Goal: Task Accomplishment & Management: Manage account settings

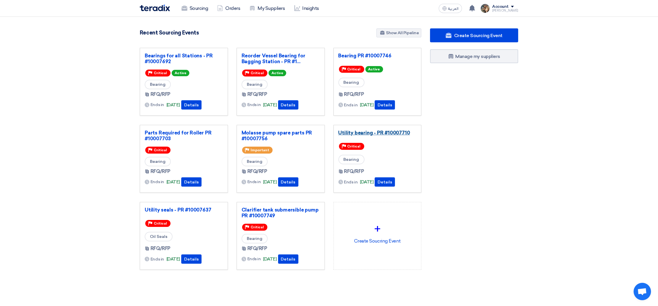
click at [373, 132] on link "Utility bearing - PR #10007710" at bounding box center [377, 133] width 78 height 6
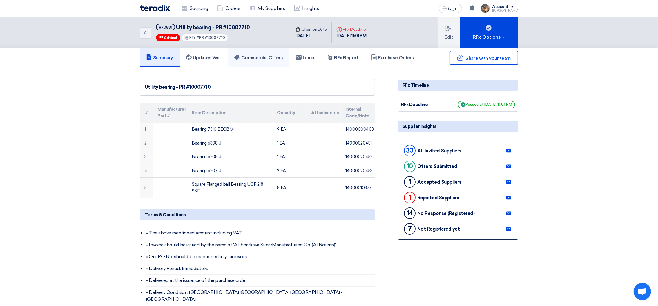
click at [263, 59] on h5 "Commercial Offers" at bounding box center [258, 58] width 49 height 6
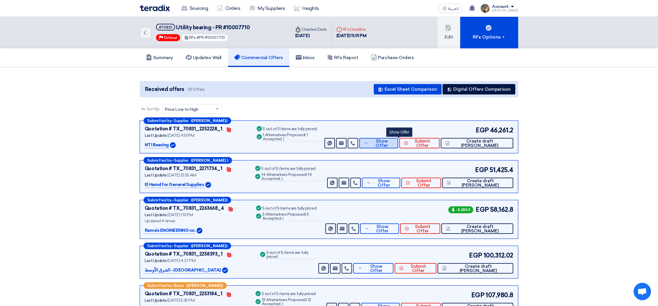
click at [393, 144] on span "Show Offer" at bounding box center [382, 143] width 24 height 9
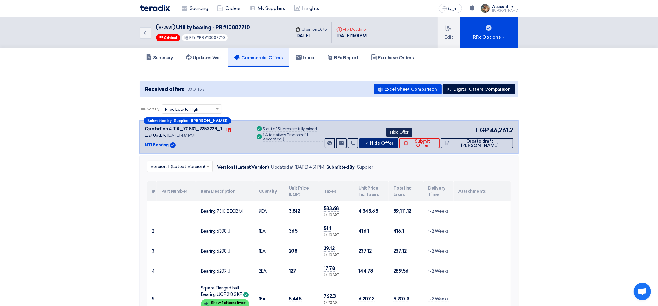
click at [393, 142] on span "Hide Offer" at bounding box center [381, 143] width 23 height 4
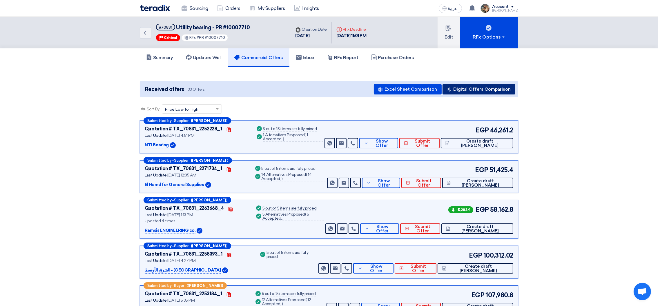
click at [455, 89] on button "Digital Offers Comparison" at bounding box center [478, 89] width 73 height 10
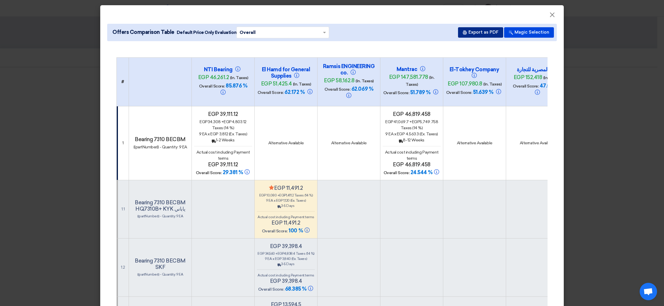
click at [475, 33] on button "Export as PDF" at bounding box center [480, 32] width 45 height 10
click at [550, 16] on span "×" at bounding box center [553, 16] width 6 height 12
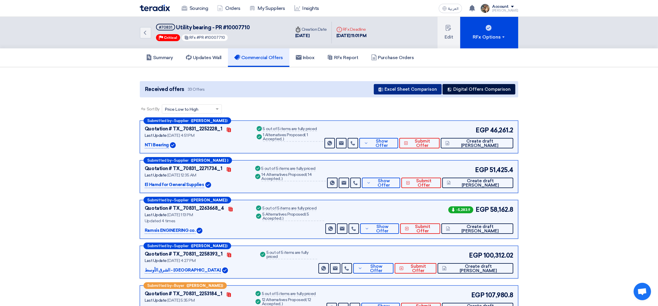
click at [427, 87] on button "Excel Sheet Comparison" at bounding box center [408, 89] width 68 height 10
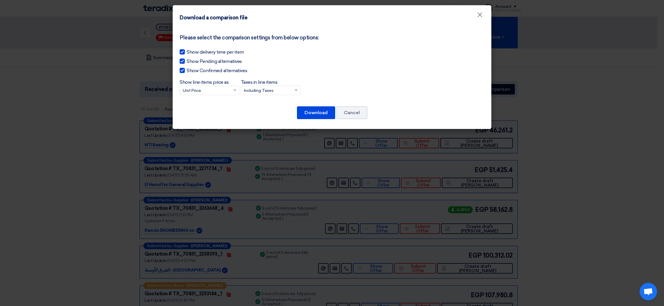
click at [258, 90] on input "Taxes in line items × Including Taxes" at bounding box center [268, 91] width 48 height 10
click at [262, 109] on span "Excluding Taxes" at bounding box center [259, 111] width 31 height 5
click at [262, 96] on input "Taxes in line items × Including Taxes Including Taxes Excluding Taxes" at bounding box center [268, 91] width 48 height 10
click at [301, 110] on button "Download" at bounding box center [316, 112] width 38 height 13
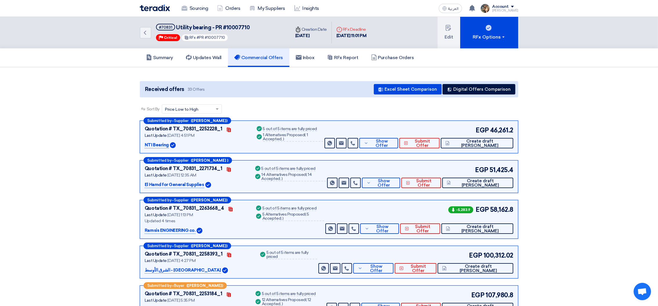
click at [347, 95] on div "Received offers 33 Offers Excel Sheet Comparison Digital Offers Comparison" at bounding box center [329, 89] width 378 height 16
click at [162, 58] on h5 "Summary" at bounding box center [159, 58] width 27 height 6
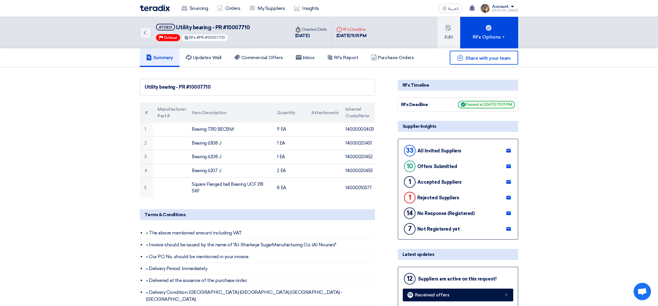
click at [238, 25] on span "Utility bearing - PR #10007710" at bounding box center [213, 27] width 74 height 6
copy span "10007710"
click at [253, 58] on h5 "Commercial Offers" at bounding box center [258, 58] width 49 height 6
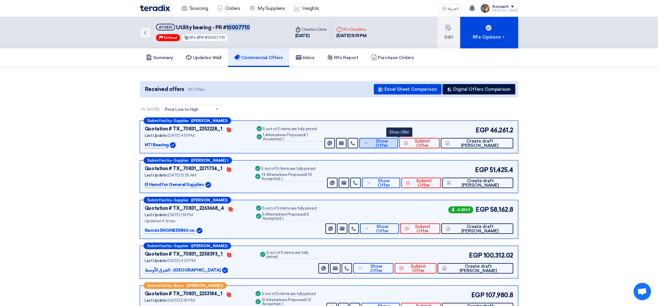
click at [393, 143] on span "Show Offer" at bounding box center [382, 143] width 24 height 9
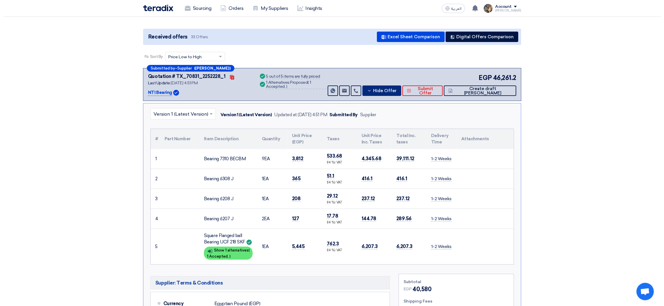
scroll to position [87, 0]
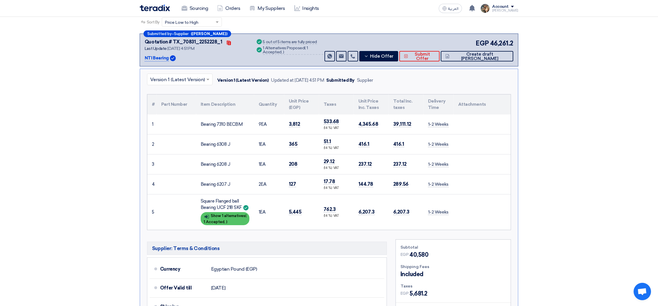
click at [230, 219] on div "Show details Show 1 alternatives ( 1 Accepted, )" at bounding box center [225, 218] width 49 height 13
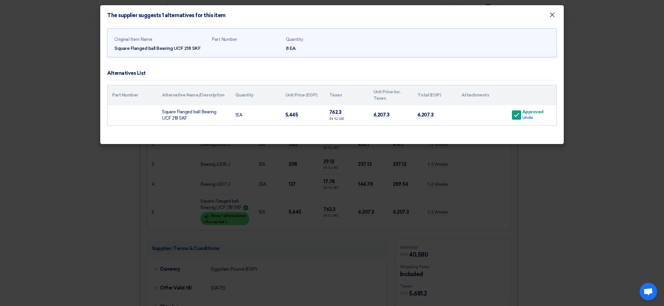
click at [548, 16] on button "×" at bounding box center [552, 15] width 15 height 12
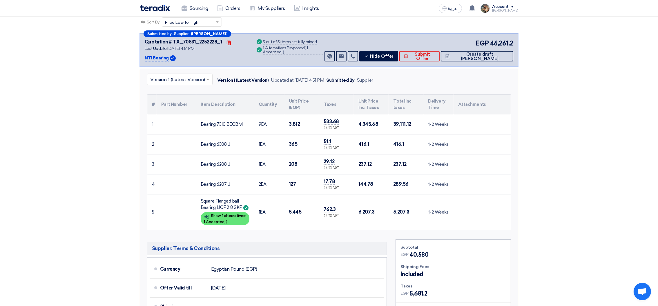
click at [296, 119] on td "3,812" at bounding box center [301, 125] width 35 height 20
click at [297, 119] on td "3,812" at bounding box center [301, 125] width 35 height 20
copy span "3,812"
click at [290, 143] on span "365" at bounding box center [293, 144] width 9 height 6
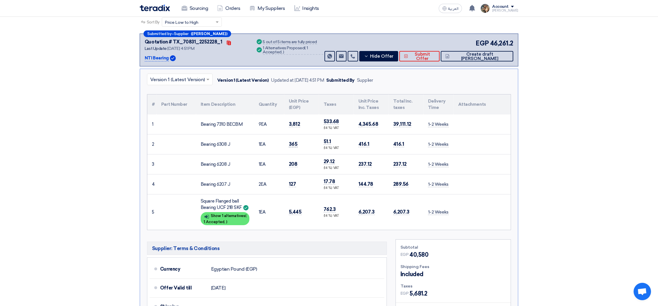
copy span "365"
click at [297, 163] on td "208" at bounding box center [301, 164] width 35 height 20
click at [292, 163] on span "208" at bounding box center [293, 164] width 9 height 6
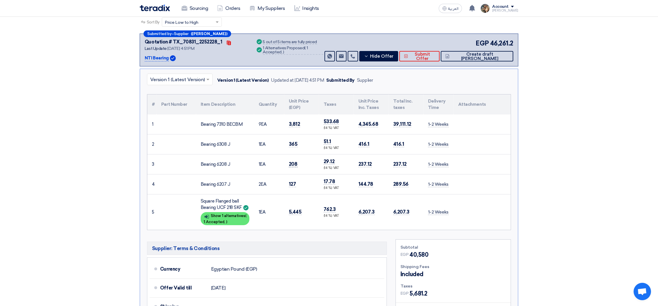
copy span "208"
click at [292, 182] on span "127" at bounding box center [292, 184] width 7 height 6
click at [293, 182] on span "127" at bounding box center [292, 184] width 7 height 6
copy span "127"
click at [291, 210] on span "5,445" at bounding box center [295, 212] width 13 height 6
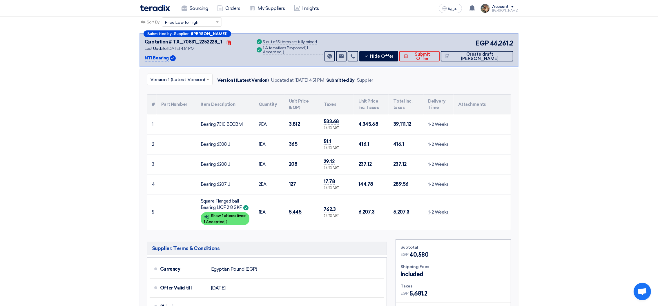
click at [291, 210] on span "5,445" at bounding box center [295, 212] width 13 height 6
copy span "5,445"
click at [483, 57] on span "Create draft [PERSON_NAME]" at bounding box center [480, 56] width 58 height 9
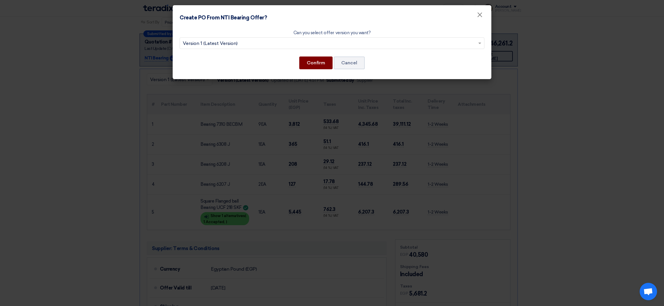
click at [302, 65] on button "Confirm" at bounding box center [315, 63] width 33 height 13
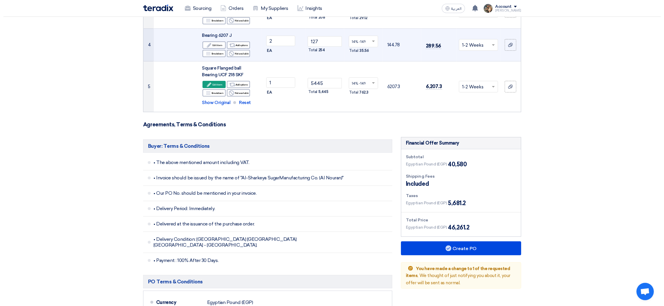
scroll to position [217, 0]
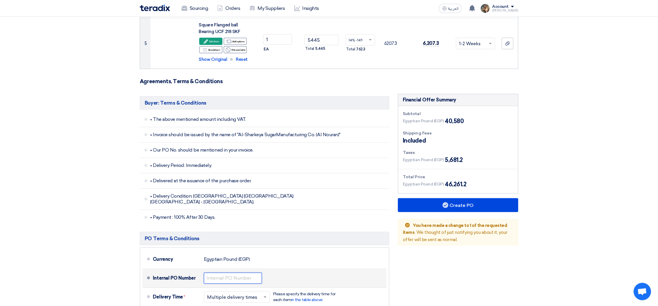
click at [232, 273] on input "text" at bounding box center [233, 278] width 58 height 11
paste input "4500009315"
click at [229, 273] on input "4500009315" at bounding box center [233, 278] width 58 height 11
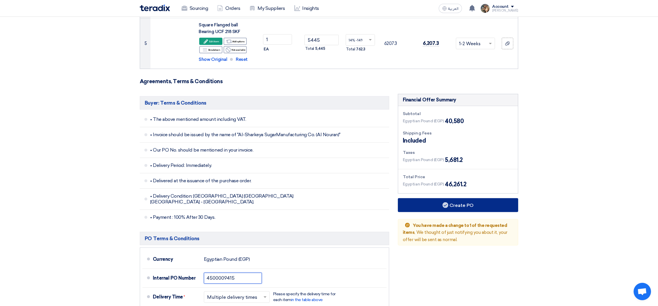
type input "4500009415"
click at [491, 208] on button "Create PO" at bounding box center [458, 205] width 120 height 14
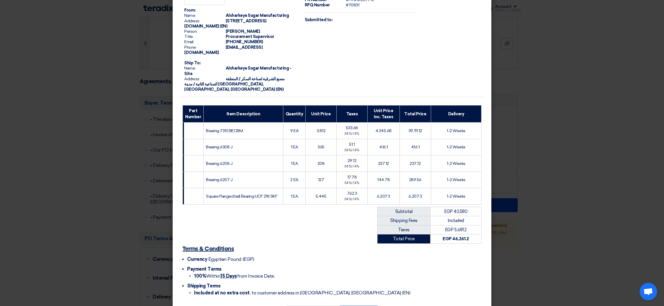
scroll to position [55, 0]
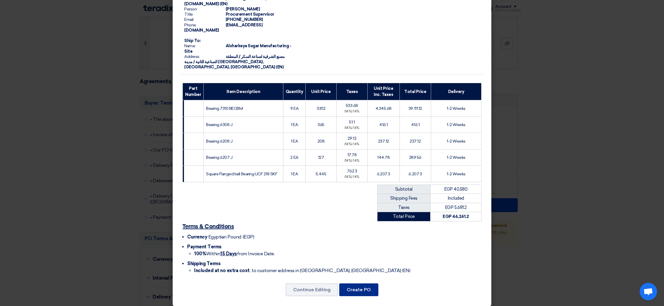
click at [361, 284] on button "Create PO" at bounding box center [358, 290] width 39 height 13
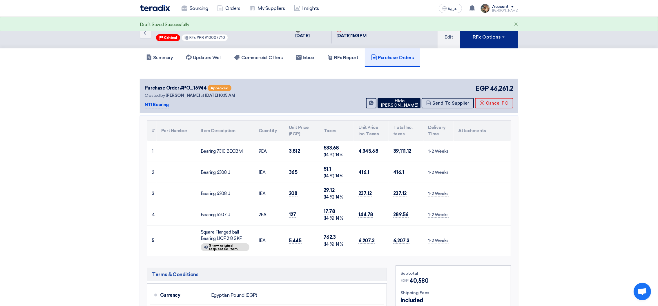
click at [500, 39] on div "RFx Options" at bounding box center [489, 37] width 33 height 7
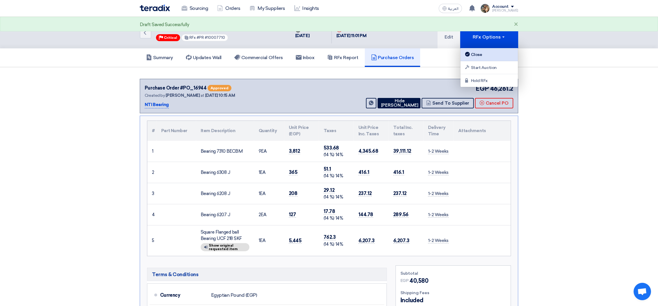
click at [500, 51] on link "Close" at bounding box center [488, 54] width 57 height 13
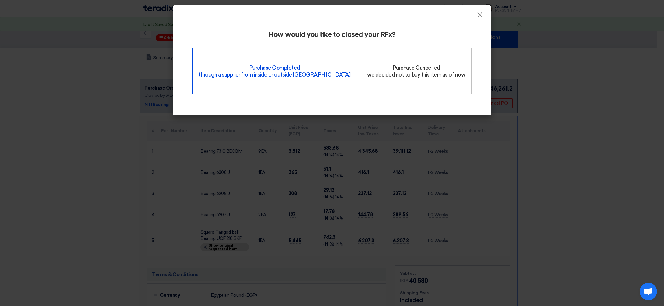
click at [236, 82] on div "Purchase Completed through a supplier from inside or outside Teradix" at bounding box center [275, 71] width 164 height 46
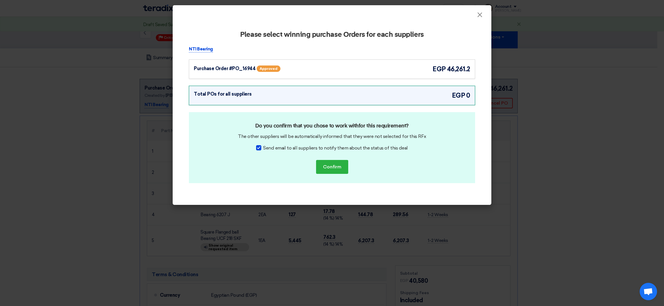
click at [448, 67] on span "46,261.2" at bounding box center [458, 69] width 23 height 10
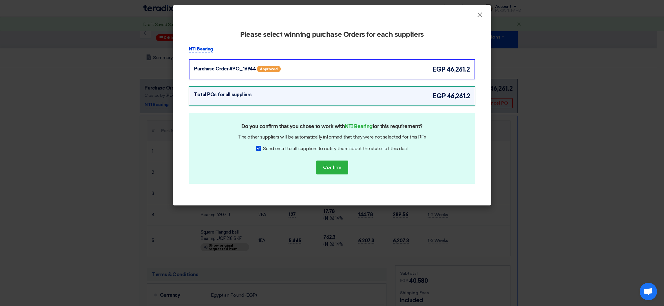
click at [380, 147] on span "Send email to all suppliers to notify them about the status of this deal" at bounding box center [335, 148] width 145 height 7
click at [267, 147] on input "Send email to all suppliers to notify them about the status of this deal" at bounding box center [265, 147] width 4 height 4
checkbox input "false"
click at [322, 170] on button "Confirm" at bounding box center [332, 168] width 32 height 14
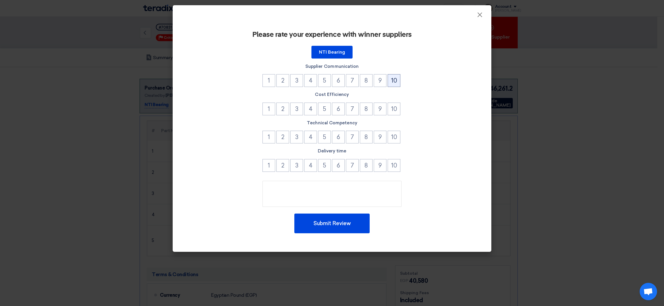
click at [394, 79] on button "10" at bounding box center [394, 80] width 13 height 13
click at [393, 109] on button "10" at bounding box center [394, 109] width 13 height 13
click at [397, 135] on button "10" at bounding box center [394, 137] width 13 height 13
click at [399, 159] on button "10" at bounding box center [394, 165] width 13 height 13
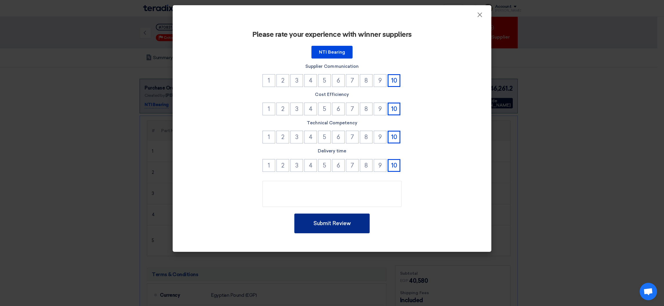
click at [362, 221] on button "Submit Review" at bounding box center [332, 224] width 75 height 20
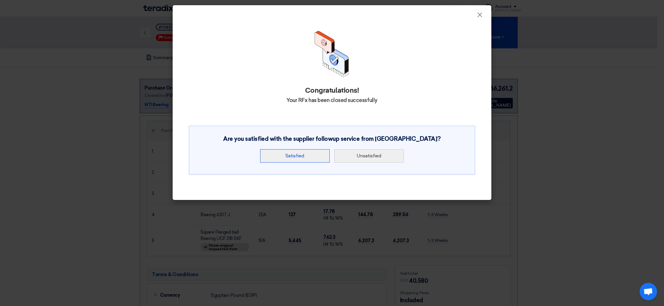
click at [299, 157] on button "Satisfied" at bounding box center [295, 155] width 70 height 13
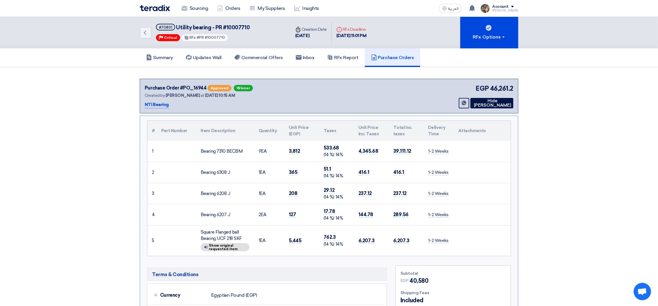
click at [146, 10] on img at bounding box center [155, 8] width 30 height 7
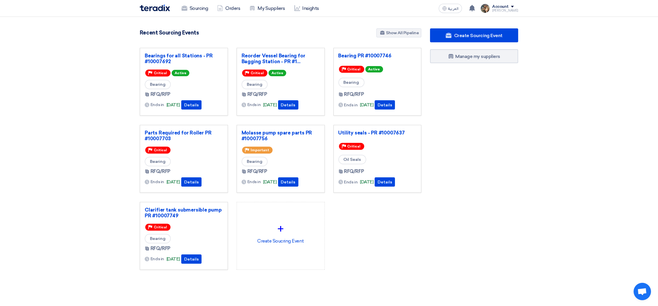
click at [150, 6] on img at bounding box center [155, 8] width 30 height 7
click at [382, 128] on div "Utility seals - PR #10007637 Priority Critical Oil Seals RFQ/RFP Ends in [DATE]" at bounding box center [377, 159] width 88 height 68
click at [384, 133] on link "Utility seals - PR #10007637" at bounding box center [377, 133] width 78 height 6
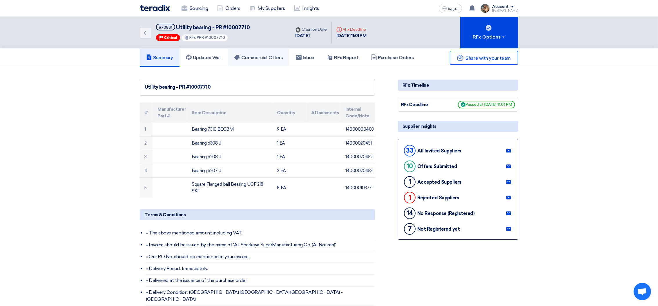
click at [259, 59] on h5 "Commercial Offers" at bounding box center [258, 58] width 49 height 6
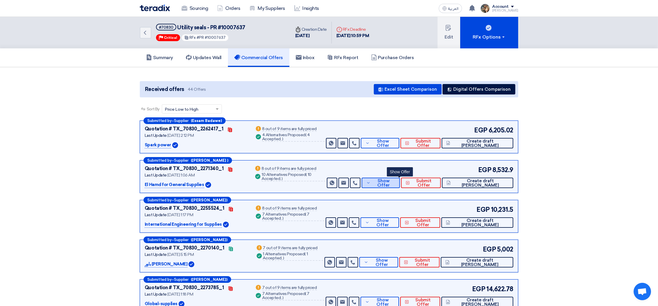
click at [394, 187] on button "Show Offer" at bounding box center [381, 183] width 38 height 10
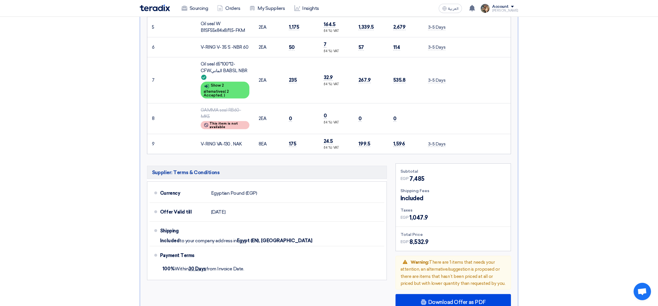
scroll to position [435, 0]
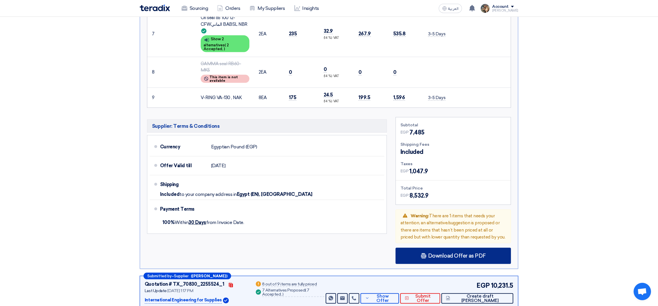
click at [416, 248] on div "Download Offer as PDF" at bounding box center [452, 256] width 115 height 16
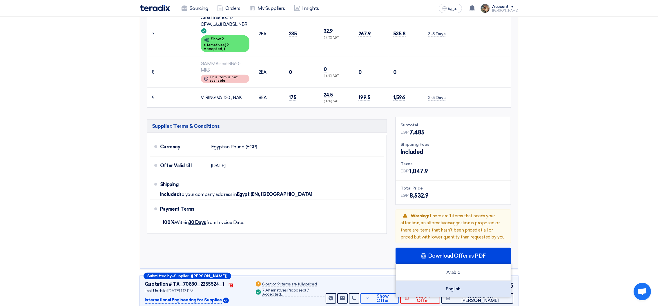
click at [448, 281] on div "English" at bounding box center [453, 289] width 115 height 16
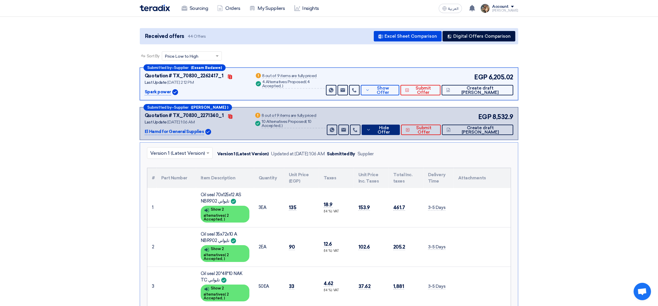
scroll to position [0, 0]
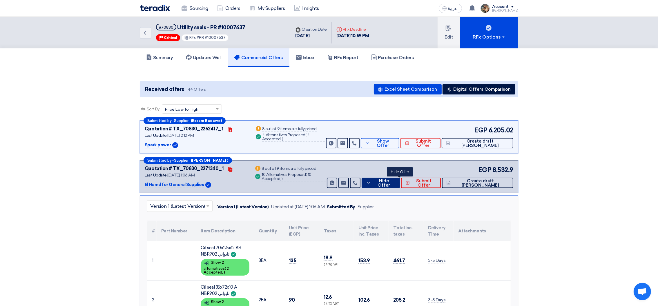
click at [395, 185] on button "Hide Offer" at bounding box center [381, 183] width 38 height 10
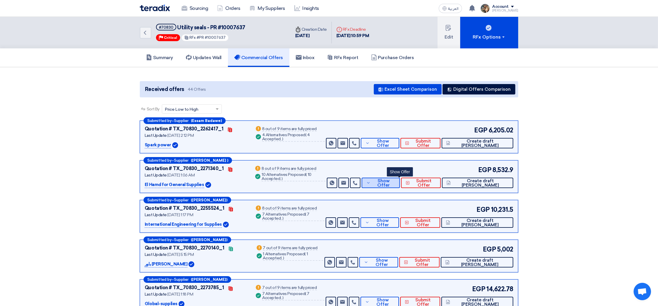
click at [395, 182] on span "Show Offer" at bounding box center [383, 183] width 23 height 9
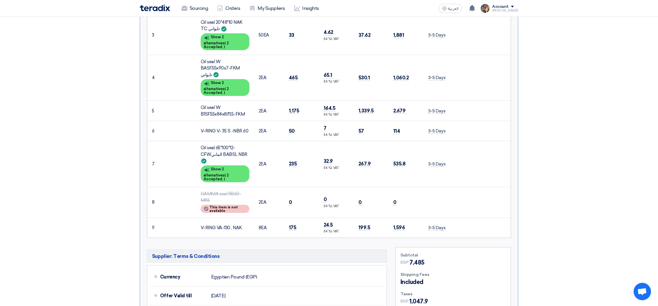
scroll to position [478, 0]
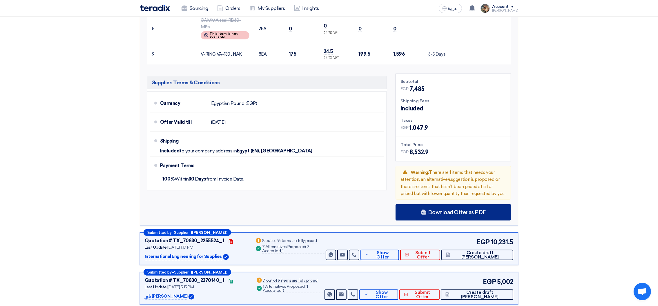
click at [462, 210] on span "Download Offer as PDF" at bounding box center [457, 212] width 58 height 5
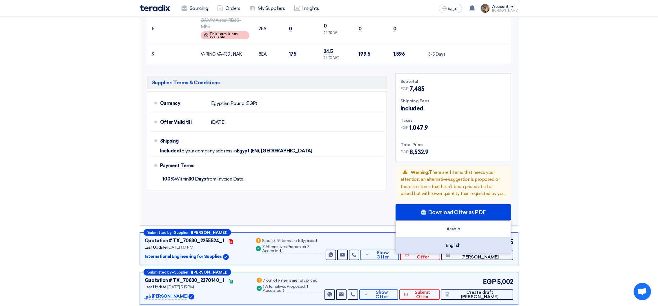
click at [477, 237] on div "English" at bounding box center [453, 245] width 115 height 16
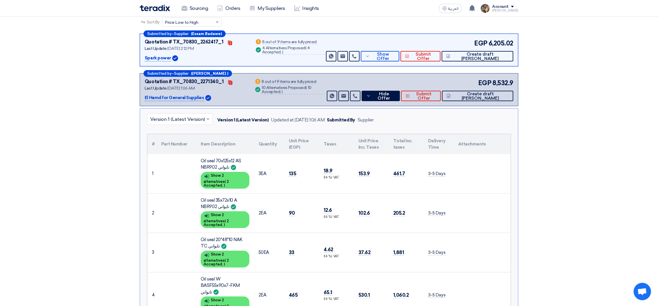
scroll to position [0, 0]
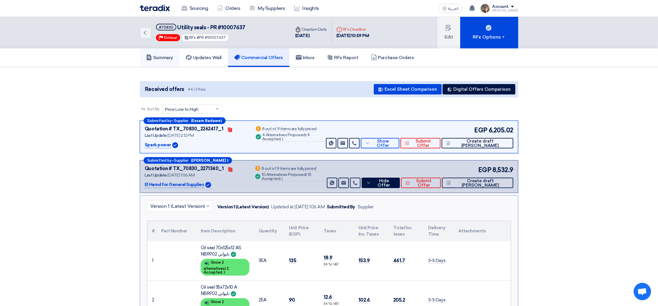
click at [170, 63] on link "Summary" at bounding box center [160, 57] width 40 height 19
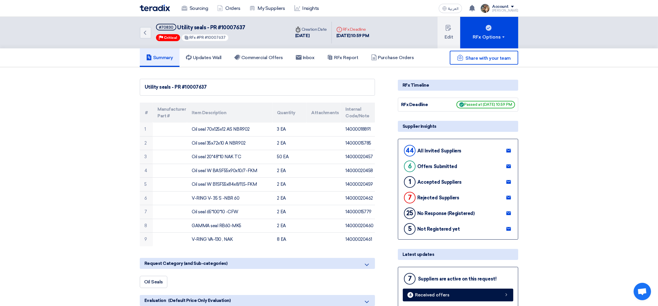
click at [182, 27] on span "Utility seals - PR #10007637" at bounding box center [211, 27] width 68 height 6
drag, startPoint x: 182, startPoint y: 27, endPoint x: 198, endPoint y: 27, distance: 15.7
click at [198, 27] on span "Utility seals - PR #10007637" at bounding box center [211, 27] width 68 height 6
copy span "Utility seals"
click at [258, 53] on link "Commercial Offers" at bounding box center [258, 57] width 61 height 19
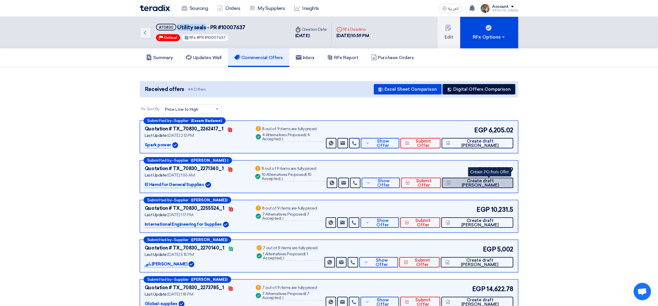
click at [479, 179] on span "Create draft [PERSON_NAME]" at bounding box center [480, 183] width 57 height 9
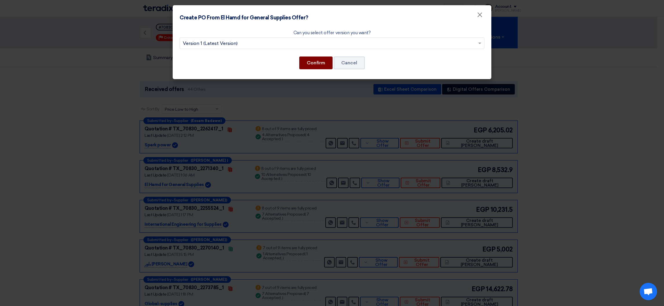
click at [311, 66] on button "Confirm" at bounding box center [315, 63] width 33 height 13
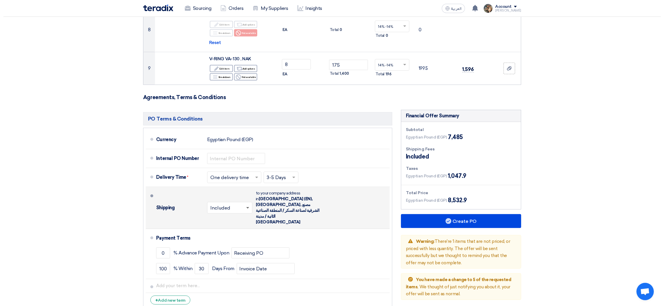
scroll to position [435, 0]
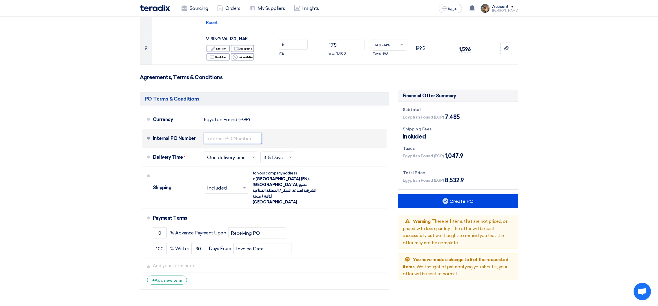
click at [242, 135] on input "text" at bounding box center [233, 138] width 58 height 11
paste input "4500009416"
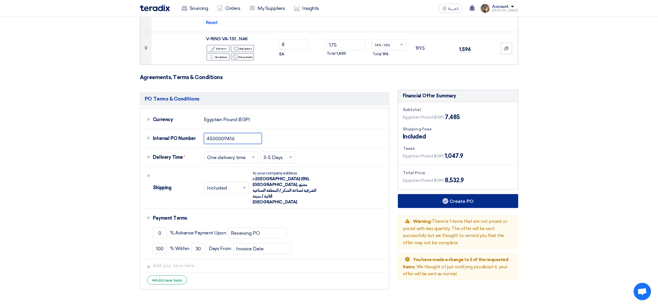
type input "4500009416"
click at [500, 201] on button "Create PO" at bounding box center [458, 201] width 120 height 14
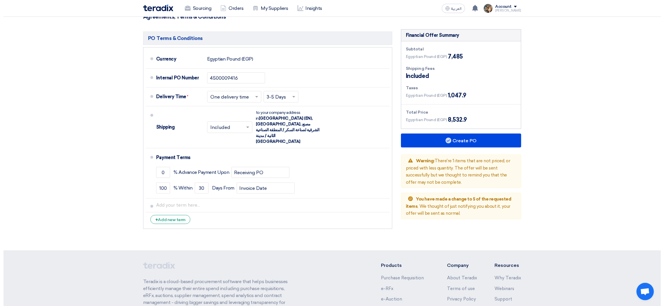
scroll to position [522, 0]
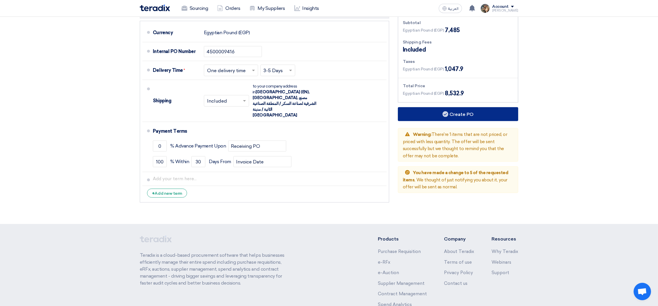
click at [455, 110] on button "Create PO" at bounding box center [458, 114] width 120 height 14
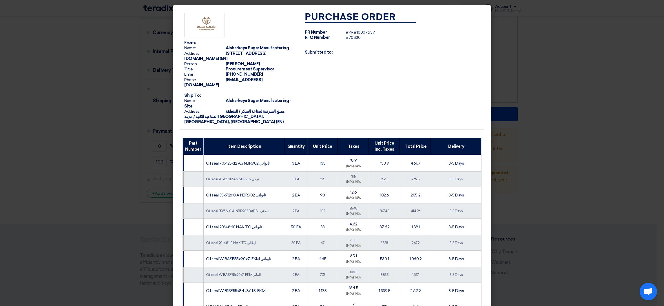
scroll to position [199, 0]
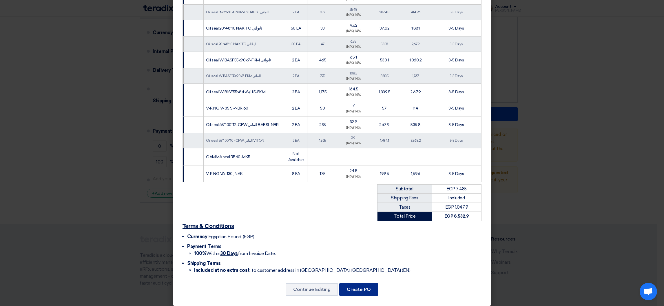
click at [368, 288] on button "Create PO" at bounding box center [358, 289] width 39 height 13
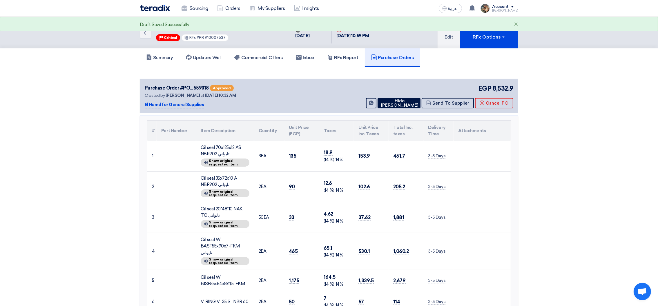
click at [474, 48] on div "Summary Updates Wall Commercial Offers Inbox RFx Report Purchase Orders" at bounding box center [329, 57] width 378 height 19
click at [473, 44] on button "RFx Options" at bounding box center [489, 33] width 58 height 32
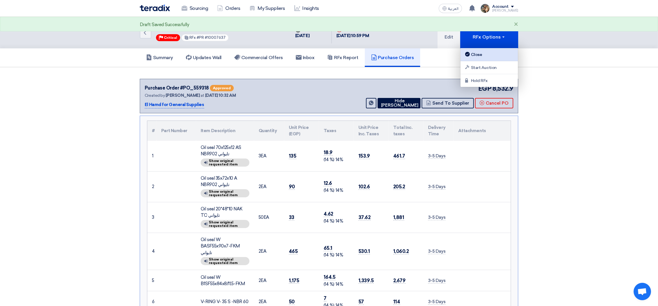
click at [477, 58] on link "Close" at bounding box center [488, 54] width 57 height 13
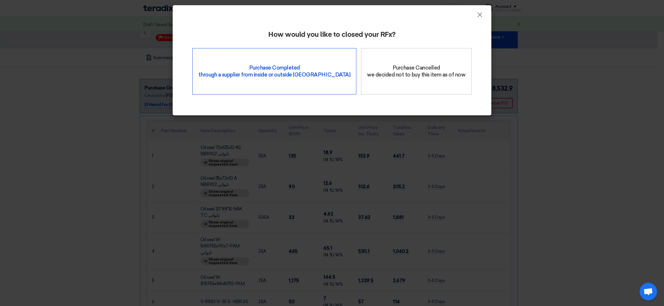
click at [281, 86] on div "Purchase Completed through a supplier from inside or outside Teradix" at bounding box center [275, 71] width 164 height 46
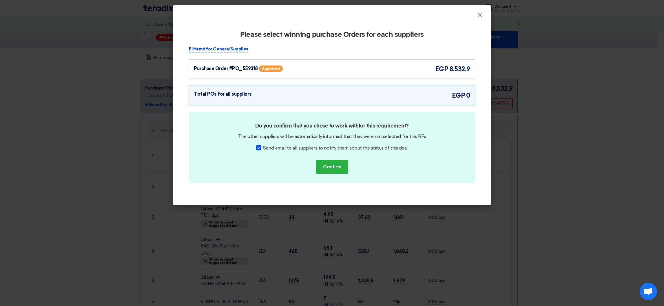
click at [441, 72] on span "egp" at bounding box center [441, 69] width 13 height 10
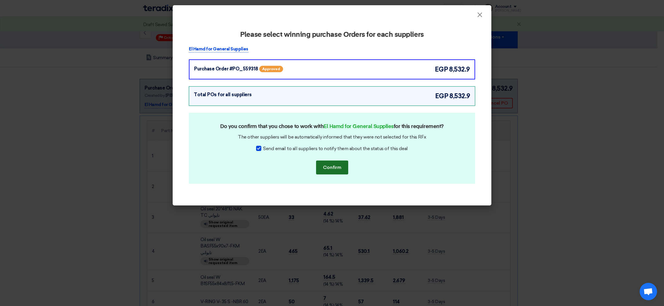
click at [339, 168] on button "Confirm" at bounding box center [332, 168] width 32 height 14
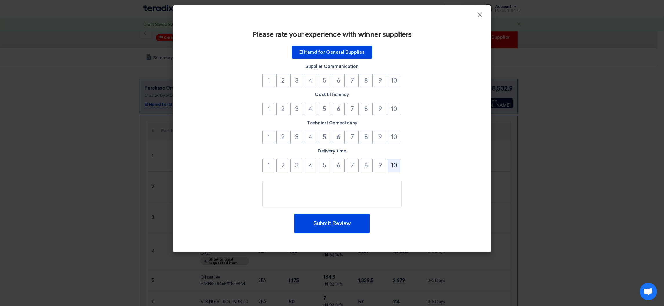
click at [400, 163] on button "10" at bounding box center [394, 165] width 13 height 13
drag, startPoint x: 390, startPoint y: 137, endPoint x: 392, endPoint y: 128, distance: 8.8
click at [391, 137] on button "10" at bounding box center [394, 137] width 13 height 13
click at [396, 110] on button "10" at bounding box center [394, 109] width 13 height 13
click at [396, 88] on div "Please rate your experience with winner suppliers El Hamd for General Supplies …" at bounding box center [332, 131] width 305 height 221
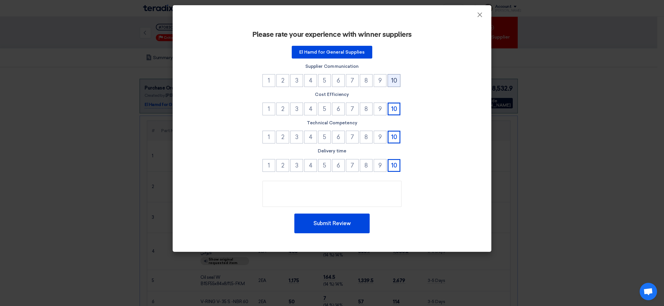
click at [396, 85] on button "10" at bounding box center [394, 80] width 13 height 13
click at [328, 221] on button "Submit Review" at bounding box center [332, 224] width 75 height 20
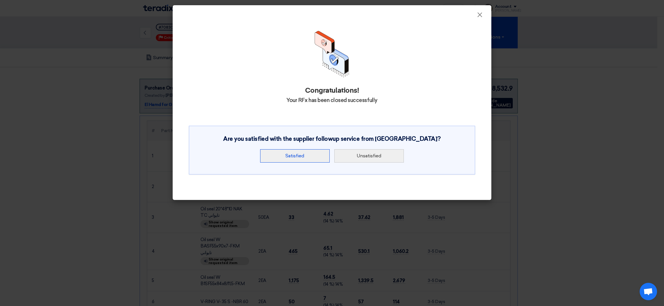
click at [281, 159] on button "Satisfied" at bounding box center [295, 155] width 70 height 13
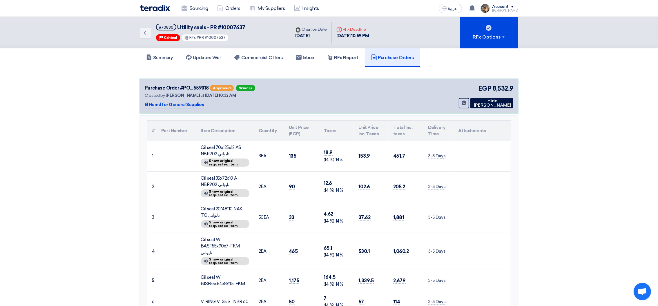
click at [157, 11] on div "Sourcing Orders My Suppliers Insights" at bounding box center [253, 8] width 227 height 13
click at [156, 10] on img at bounding box center [155, 8] width 30 height 7
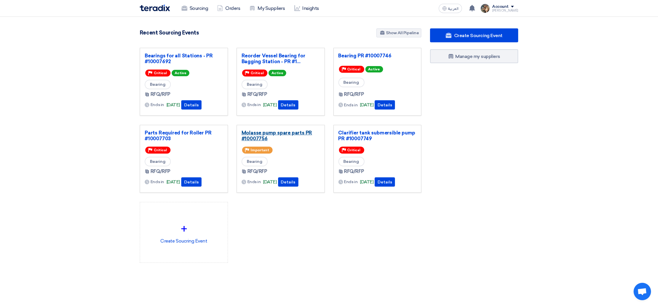
click at [263, 138] on link "Molasse pump spare parts PR #10007756" at bounding box center [280, 136] width 78 height 12
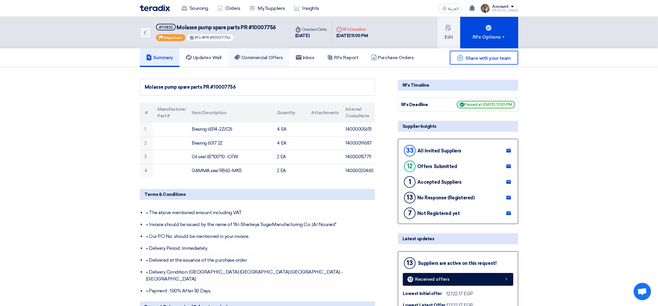
click at [265, 53] on link "Commercial Offers" at bounding box center [258, 57] width 61 height 19
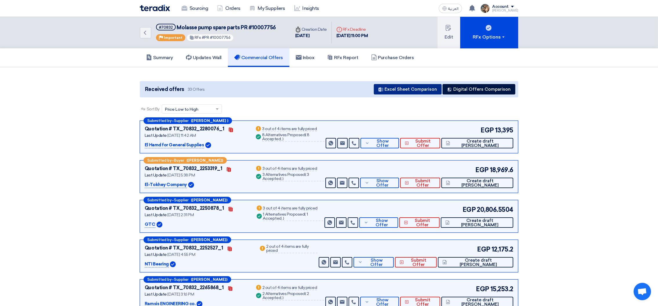
click at [416, 91] on button "Excel Sheet Comparison" at bounding box center [408, 89] width 68 height 10
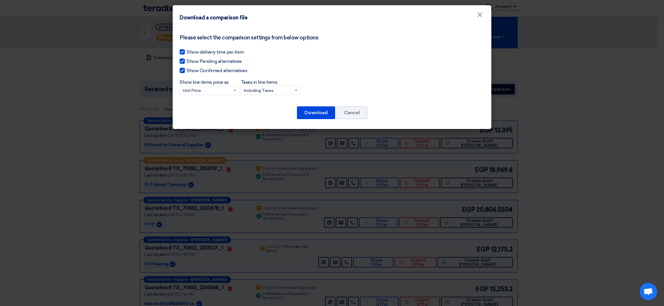
click at [283, 89] on input "Taxes in line items × Including Taxes" at bounding box center [268, 91] width 48 height 10
drag, startPoint x: 266, startPoint y: 107, endPoint x: 266, endPoint y: 112, distance: 4.3
click at [266, 107] on div "Excluding Taxes" at bounding box center [270, 111] width 59 height 11
click at [266, 96] on input "Taxes in line items × Including Taxes Including Taxes Excluding Taxes" at bounding box center [268, 91] width 48 height 10
click at [267, 115] on div "Download Cancel" at bounding box center [332, 113] width 305 height 14
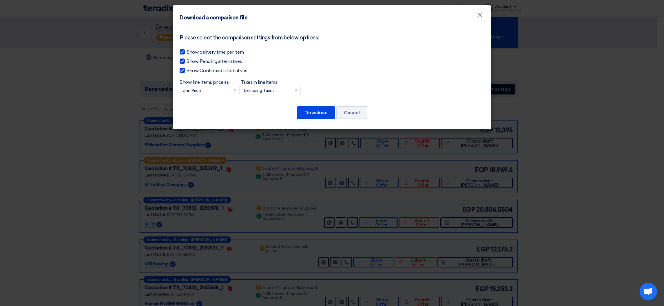
click at [269, 87] on input "Taxes in line items × Excluding Taxes" at bounding box center [268, 91] width 48 height 10
click at [255, 113] on span "Excluding Taxes" at bounding box center [260, 111] width 32 height 5
click at [255, 96] on input "Taxes in line items × Excluding Taxes Including Taxes Excluding Taxes" at bounding box center [268, 91] width 48 height 10
click at [311, 109] on button "Download" at bounding box center [316, 112] width 38 height 13
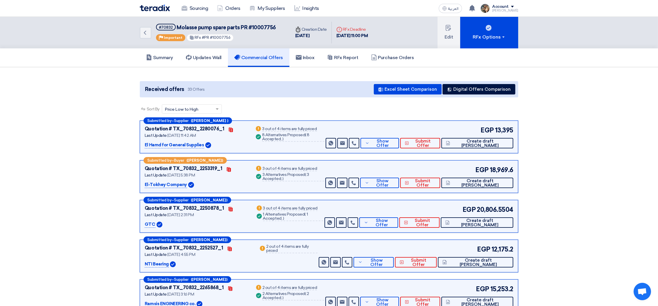
click at [271, 27] on span "Molasse pump spare parts PR #10007756" at bounding box center [226, 27] width 99 height 6
copy span "10007756"
drag, startPoint x: 177, startPoint y: 25, endPoint x: 239, endPoint y: 28, distance: 61.8
click at [239, 28] on span "Molasse pump spare parts PR #10007756" at bounding box center [226, 27] width 99 height 6
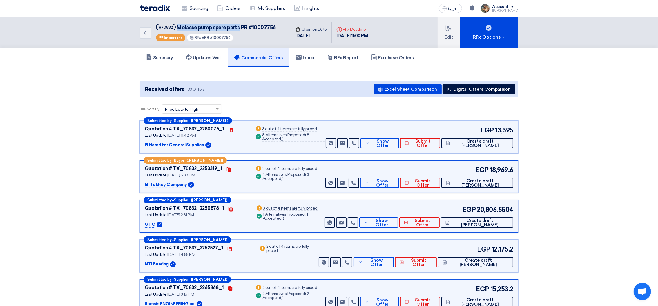
copy span "Molasse pump spare parts"
click at [486, 144] on span "Create draft [PERSON_NAME]" at bounding box center [479, 143] width 57 height 9
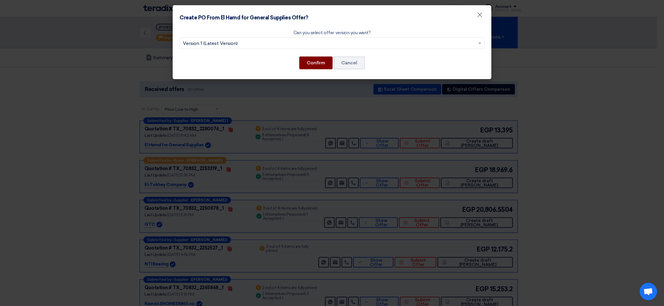
click at [312, 65] on button "Confirm" at bounding box center [315, 63] width 33 height 13
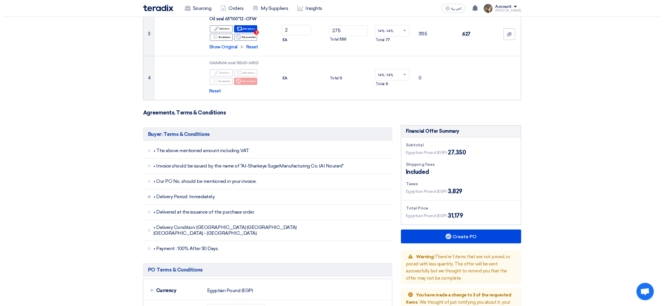
scroll to position [261, 0]
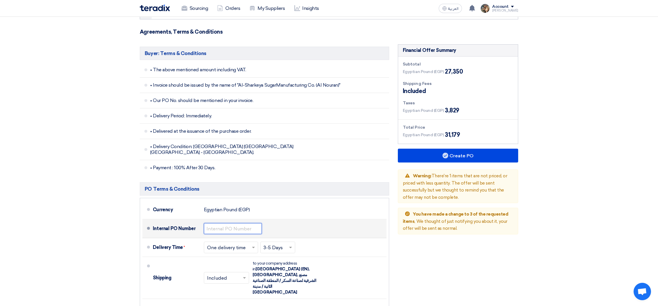
drag, startPoint x: 222, startPoint y: 224, endPoint x: 233, endPoint y: 222, distance: 11.4
click at [222, 224] on input "text" at bounding box center [233, 228] width 58 height 11
paste input "4500009418"
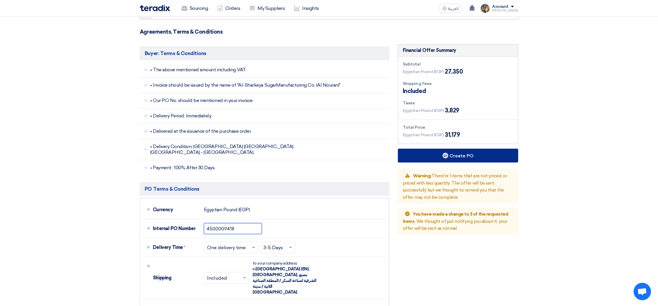
type input "4500009418"
click at [489, 158] on button "Create PO" at bounding box center [458, 156] width 120 height 14
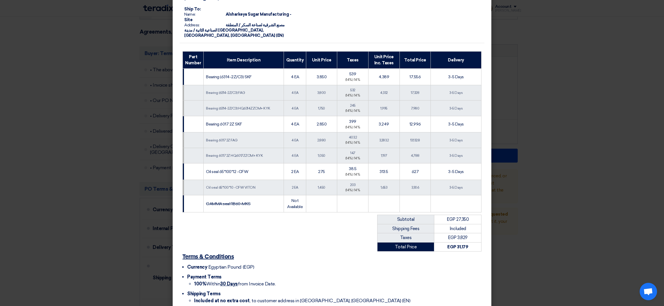
scroll to position [117, 0]
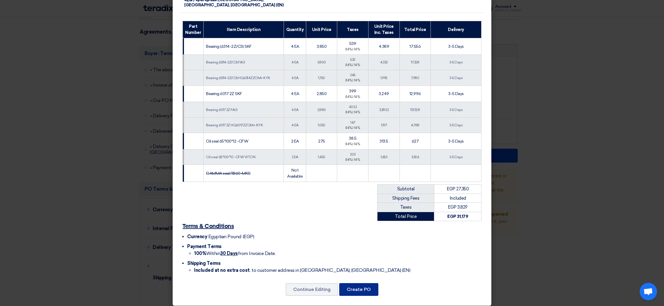
click at [359, 283] on button "Create PO" at bounding box center [358, 289] width 39 height 13
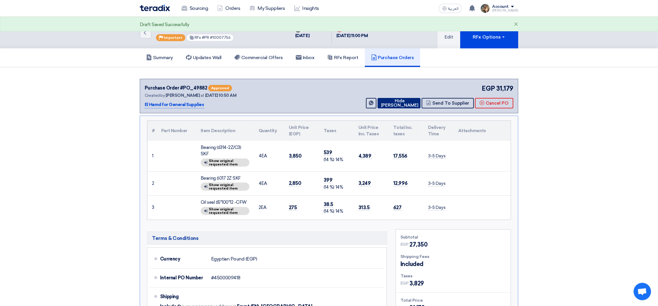
click at [410, 100] on button "Hide [PERSON_NAME]" at bounding box center [398, 103] width 43 height 10
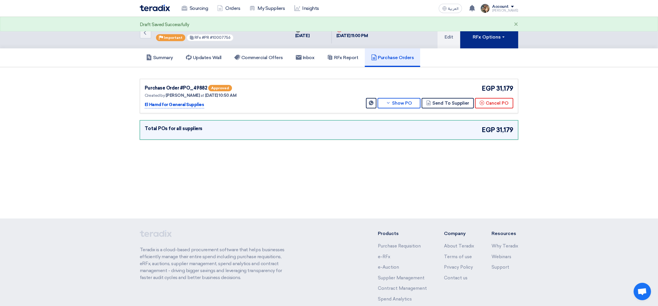
click at [464, 36] on button "RFx Options" at bounding box center [489, 33] width 58 height 32
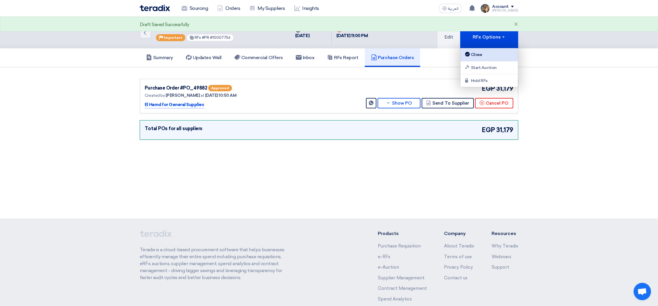
click at [470, 50] on link "Close" at bounding box center [488, 54] width 57 height 13
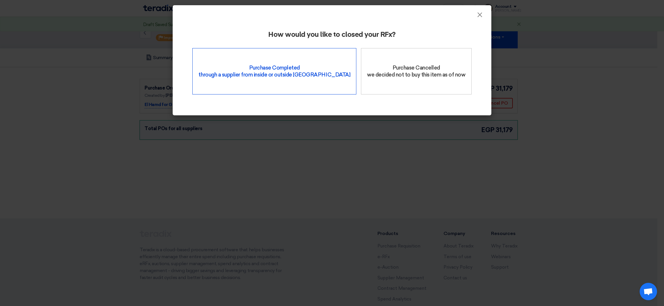
click at [243, 67] on div "Purchase Completed through a supplier from inside or outside Teradix" at bounding box center [275, 71] width 164 height 46
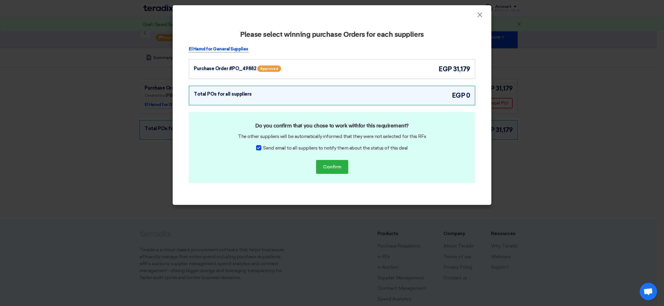
click at [447, 75] on div "Purchase Order #PO_49882 Approved egp 31,179" at bounding box center [332, 68] width 286 height 19
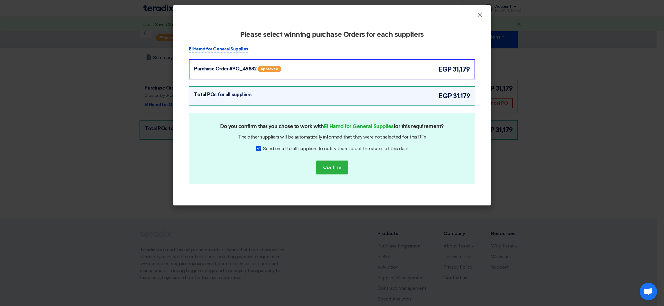
click at [354, 148] on span "Send email to all suppliers to notify them about the status of this deal" at bounding box center [335, 148] width 145 height 7
click at [267, 148] on input "Send email to all suppliers to notify them about the status of this deal" at bounding box center [265, 147] width 4 height 4
checkbox input "false"
click at [335, 163] on button "Confirm" at bounding box center [332, 168] width 32 height 14
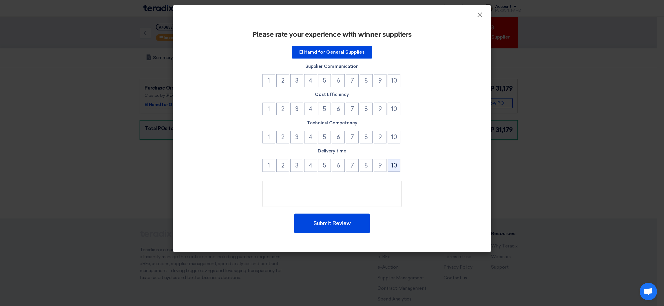
click at [393, 163] on button "10" at bounding box center [394, 165] width 13 height 13
click at [393, 137] on button "10" at bounding box center [394, 137] width 13 height 13
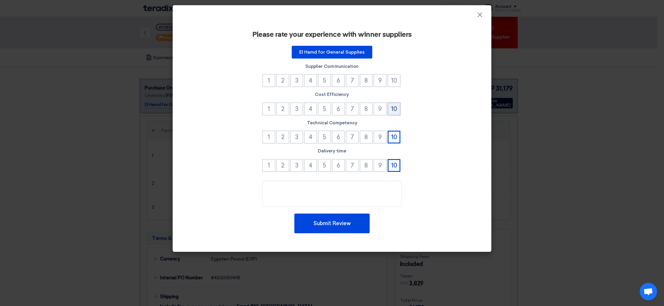
click at [394, 107] on button "10" at bounding box center [394, 109] width 13 height 13
click at [394, 84] on button "10" at bounding box center [394, 80] width 13 height 13
click at [328, 232] on button "Submit Review" at bounding box center [332, 224] width 75 height 20
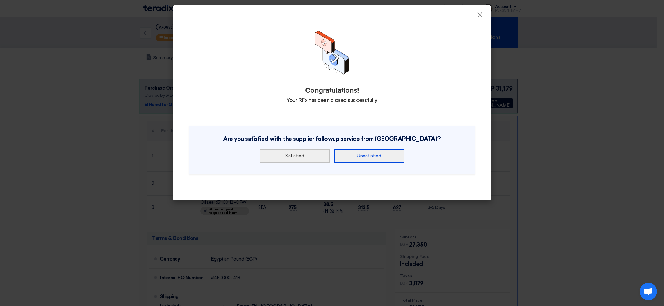
click at [369, 160] on button "Unsatisfied" at bounding box center [370, 155] width 70 height 13
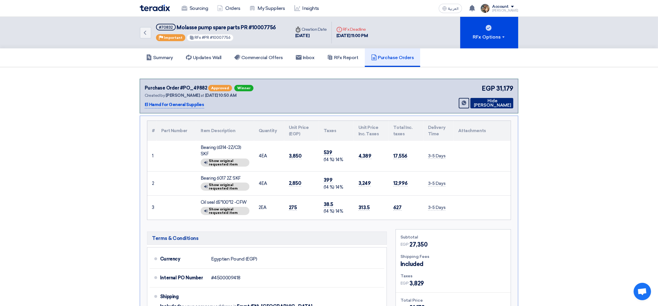
drag, startPoint x: 489, startPoint y: 103, endPoint x: 486, endPoint y: 81, distance: 21.9
click at [489, 103] on button "Hide [PERSON_NAME]" at bounding box center [491, 103] width 43 height 10
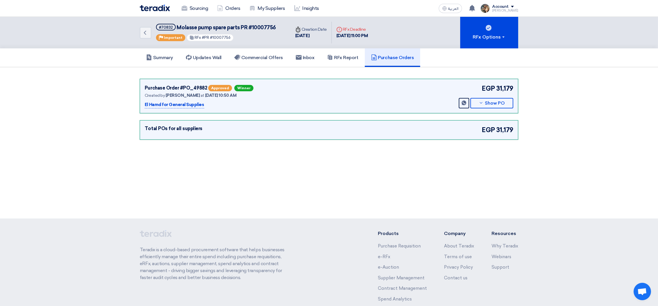
click at [483, 53] on div "Summary Updates Wall Commercial Offers Inbox RFx Report Purchase Orders" at bounding box center [329, 57] width 378 height 19
click at [163, 8] on img at bounding box center [155, 8] width 30 height 7
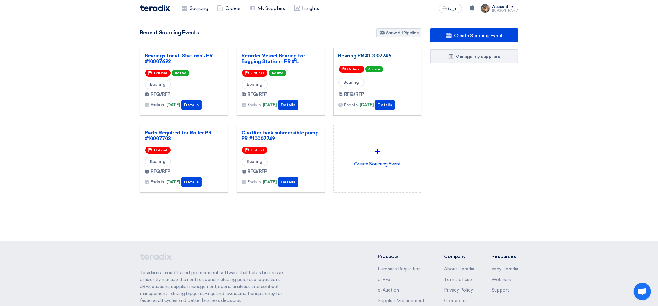
click at [353, 58] on link "Bearing PR #10007746" at bounding box center [377, 56] width 78 height 6
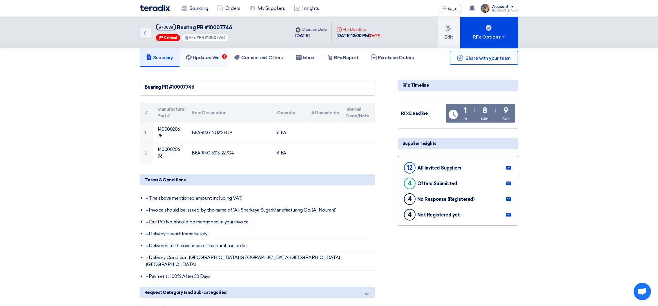
click at [226, 58] on link "Updates Wall 4" at bounding box center [203, 57] width 48 height 19
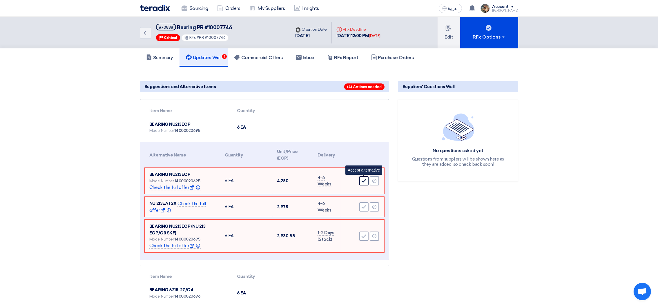
click at [365, 179] on use at bounding box center [364, 181] width 5 height 4
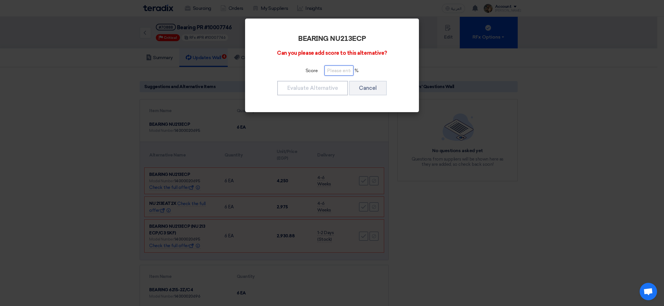
click at [335, 70] on input "number" at bounding box center [339, 71] width 29 height 10
type input "100"
click at [330, 86] on button "Evaluate Alternative" at bounding box center [312, 88] width 71 height 14
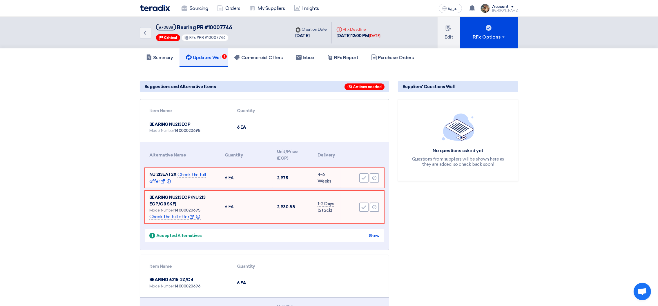
click at [359, 179] on modal-container "BEARING NU213ECP Can you please add score to this alternative? Score 100 % Eval…" at bounding box center [329, 153] width 658 height 306
click at [362, 177] on use at bounding box center [364, 178] width 5 height 4
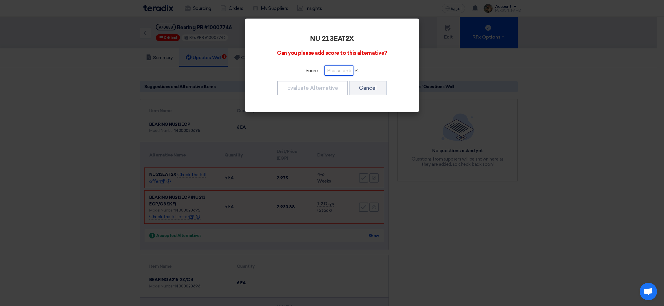
click at [345, 72] on input "number" at bounding box center [339, 71] width 29 height 10
paste input "100"
type input "100"
click at [331, 89] on button "Evaluate Alternative" at bounding box center [312, 88] width 71 height 14
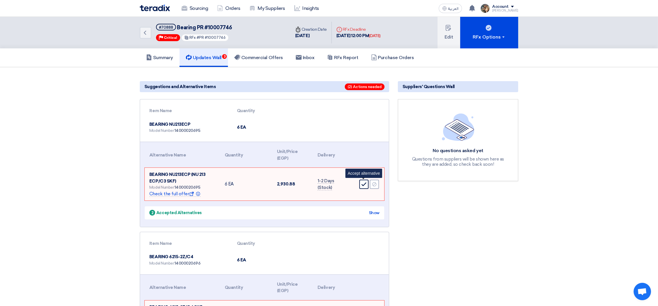
click at [362, 183] on use at bounding box center [364, 184] width 5 height 4
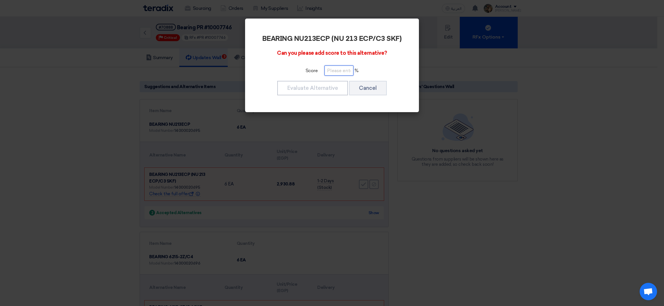
click at [326, 72] on input "number" at bounding box center [339, 71] width 29 height 10
paste input "100"
type input "100"
click at [326, 87] on button "Evaluate Alternative" at bounding box center [312, 88] width 71 height 14
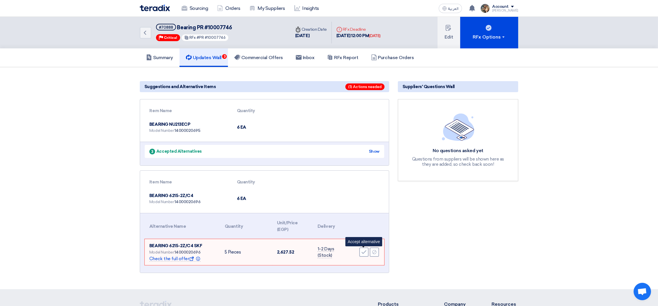
click at [364, 250] on icon "Accept" at bounding box center [363, 252] width 5 height 5
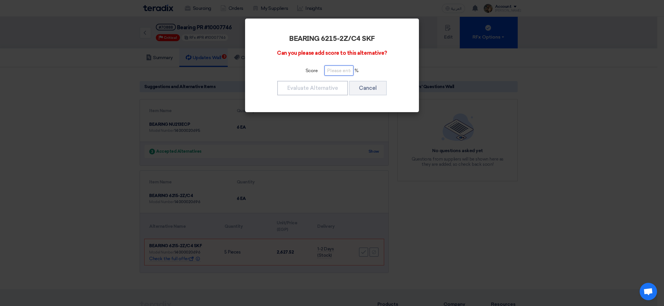
click at [337, 68] on input "number" at bounding box center [339, 71] width 29 height 10
paste input "100"
type input "100"
click at [328, 86] on button "Evaluate Alternative" at bounding box center [312, 88] width 71 height 14
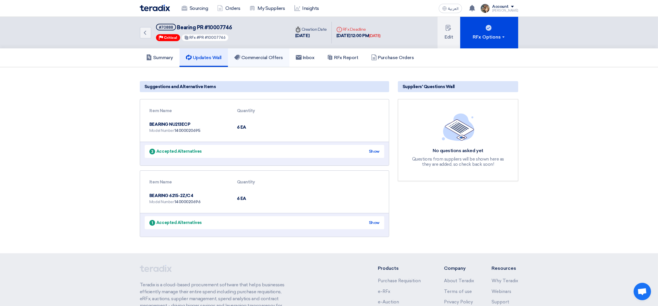
click at [263, 57] on h5 "Commercial Offers" at bounding box center [258, 58] width 49 height 6
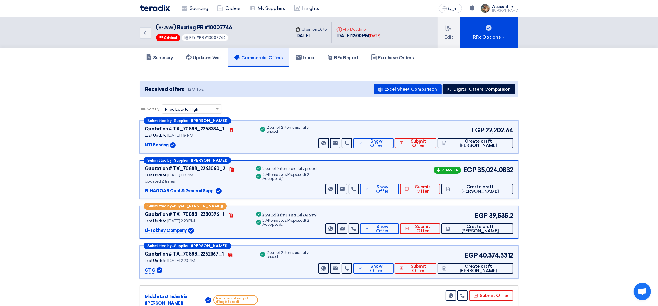
click at [222, 24] on span "Bearing PR #10007746" at bounding box center [204, 27] width 55 height 6
copy span "10007746"
click at [159, 11] on img at bounding box center [155, 8] width 30 height 7
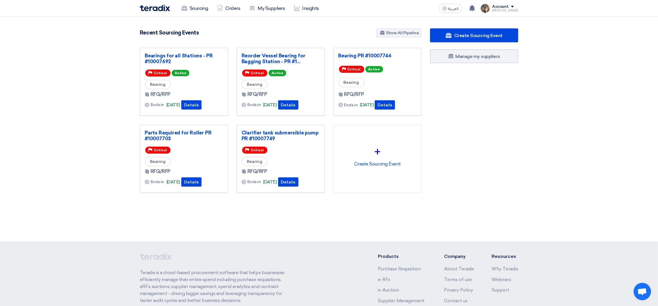
click at [319, 230] on section "3111 RFx remaining 9 Auctions remaining Create Sourcing Event" at bounding box center [329, 124] width 658 height 215
click at [366, 30] on div "Recent Sourcing Events Show All Pipeline" at bounding box center [281, 33] width 282 height 10
click at [242, 35] on div "Recent Sourcing Events Show All Pipeline" at bounding box center [281, 33] width 282 height 10
click at [185, 58] on link "Bearings for all Stations - PR #10007692" at bounding box center [184, 59] width 78 height 12
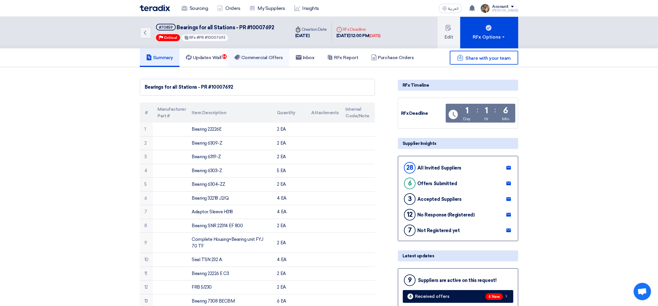
click at [264, 58] on h5 "Commercial Offers" at bounding box center [258, 58] width 49 height 6
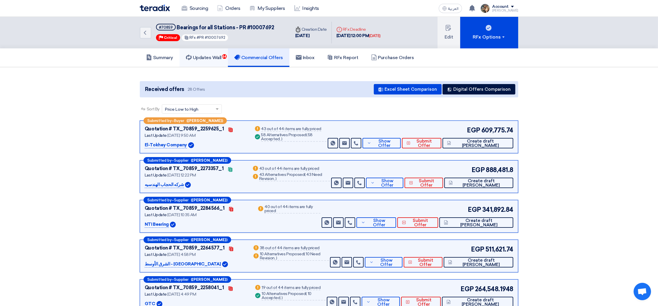
click at [214, 63] on link "Updates Wall 64" at bounding box center [203, 57] width 48 height 19
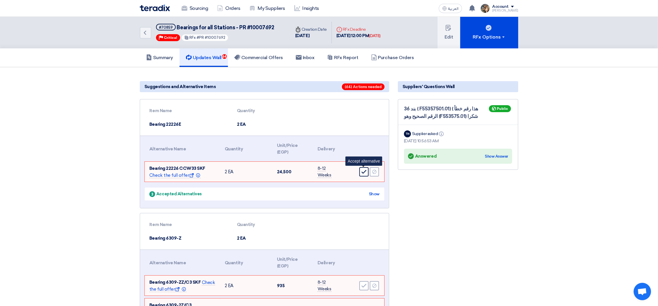
click at [365, 171] on icon "Accept" at bounding box center [363, 171] width 5 height 5
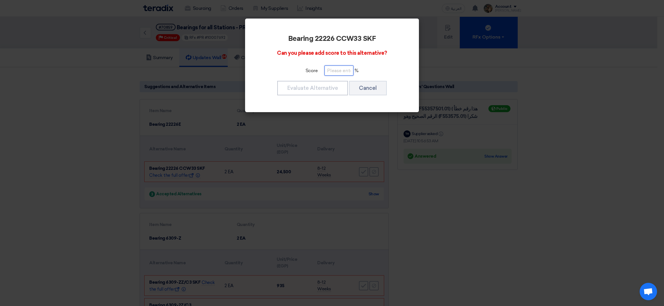
click at [338, 72] on input "number" at bounding box center [339, 71] width 29 height 10
paste input "10007746"
drag, startPoint x: 348, startPoint y: 71, endPoint x: 304, endPoint y: 71, distance: 44.4
click at [304, 71] on div "Score 10007746 %" at bounding box center [332, 71] width 141 height 10
type input "100"
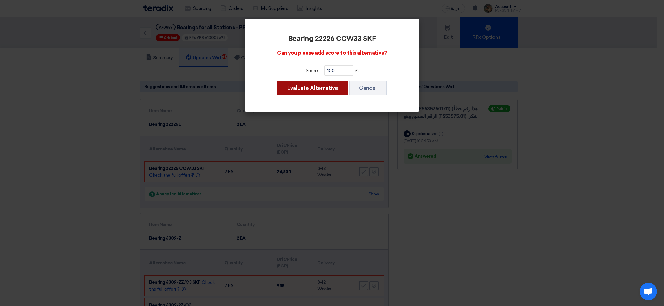
click at [308, 87] on button "Evaluate Alternative" at bounding box center [312, 88] width 71 height 14
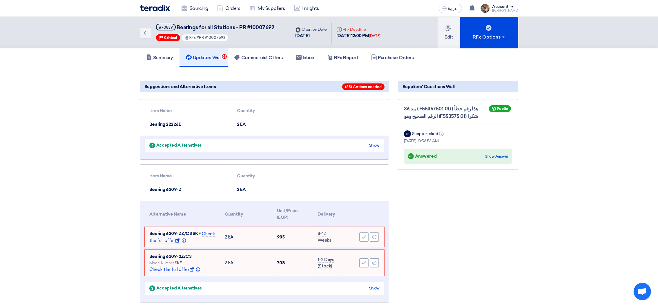
click at [364, 237] on icon "Accept" at bounding box center [363, 237] width 5 height 5
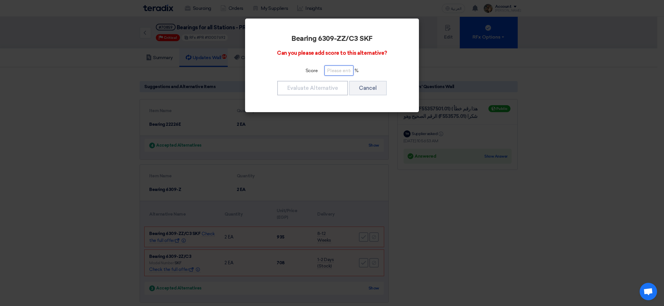
click at [332, 73] on input "number" at bounding box center [339, 71] width 29 height 10
paste input "100"
type input "100"
click at [325, 87] on button "Evaluate Alternative" at bounding box center [312, 88] width 71 height 14
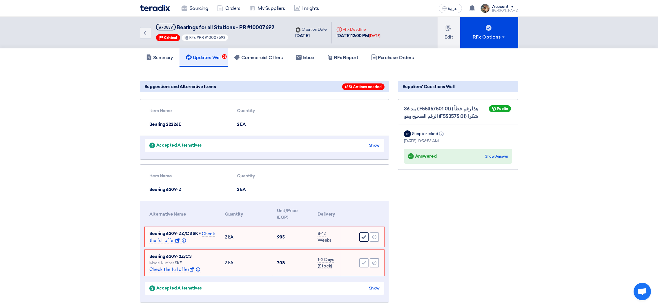
click at [363, 239] on div "Accept" at bounding box center [363, 237] width 9 height 9
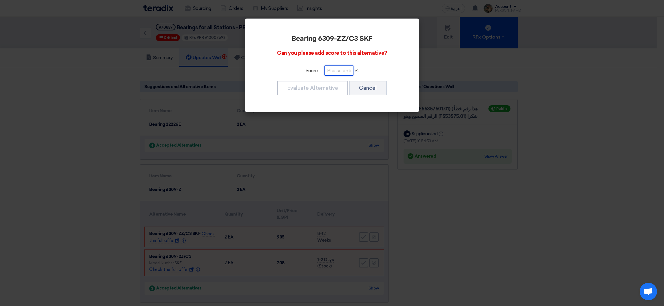
click at [326, 73] on input "number" at bounding box center [339, 71] width 29 height 10
paste input "100"
type input "100"
click at [328, 86] on button "Evaluate Alternative" at bounding box center [312, 88] width 71 height 14
click at [317, 87] on button "Evaluate Alternative" at bounding box center [312, 88] width 71 height 14
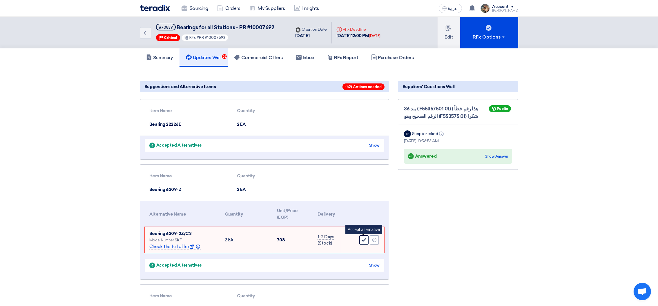
click at [366, 239] on icon "Accept" at bounding box center [363, 239] width 5 height 5
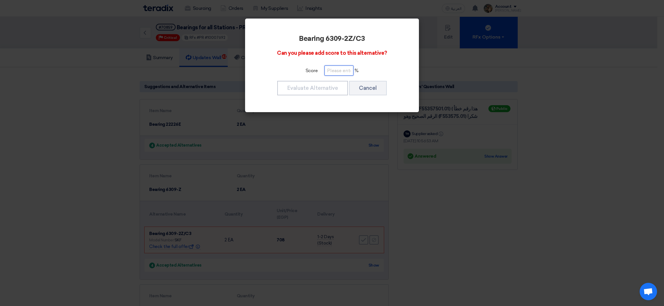
click at [333, 69] on input "number" at bounding box center [339, 71] width 29 height 10
paste input "100"
type input "100"
click at [332, 83] on button "Evaluate Alternative" at bounding box center [312, 88] width 71 height 14
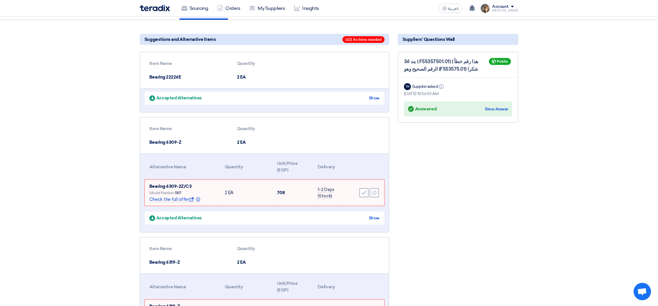
scroll to position [174, 0]
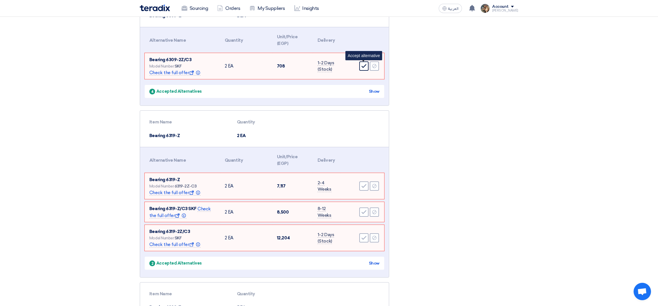
click at [362, 69] on div "Accept" at bounding box center [363, 65] width 9 height 9
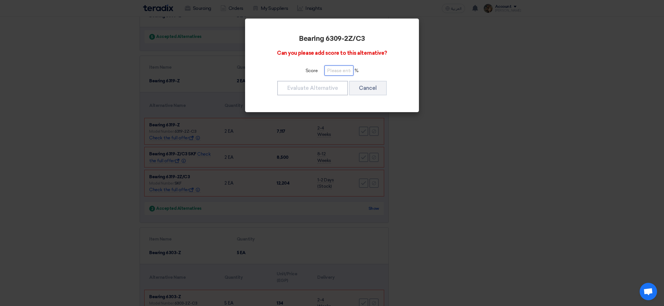
click at [345, 67] on input "number" at bounding box center [339, 71] width 29 height 10
paste input "100"
type input "100"
click at [331, 79] on div "Bearing 6309-2Z/C3 Can you please add score to this alternative? Score 100 % Ev…" at bounding box center [332, 66] width 160 height 80
click at [333, 86] on button "Evaluate Alternative" at bounding box center [312, 88] width 71 height 14
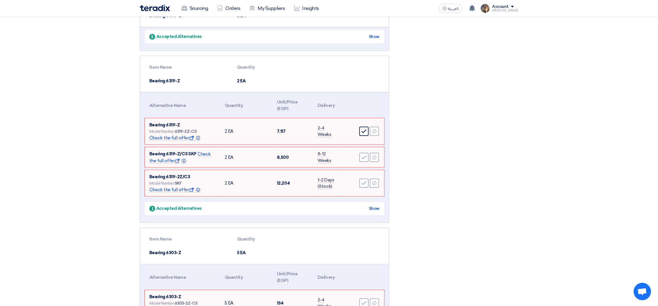
click at [364, 133] on icon "Accept" at bounding box center [363, 131] width 5 height 5
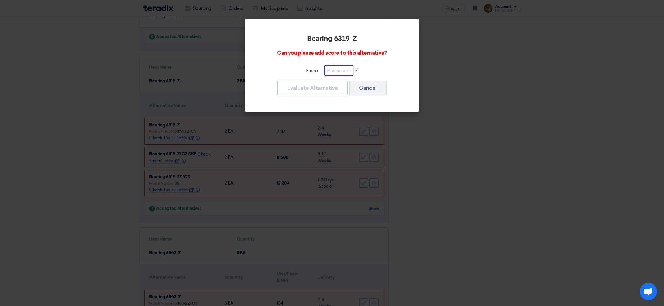
click at [343, 68] on input "number" at bounding box center [339, 71] width 29 height 10
paste input "100"
type input "100"
click at [330, 90] on button "Evaluate Alternative" at bounding box center [312, 88] width 71 height 14
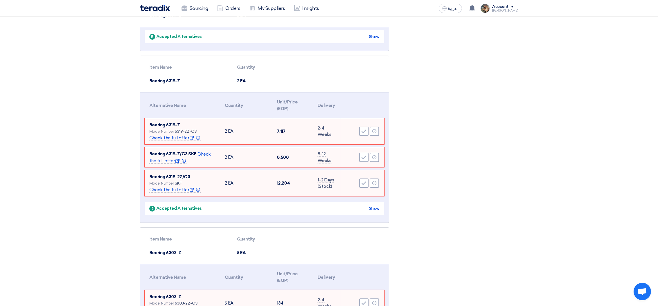
click at [361, 126] on div "Accept Reject" at bounding box center [362, 131] width 34 height 10
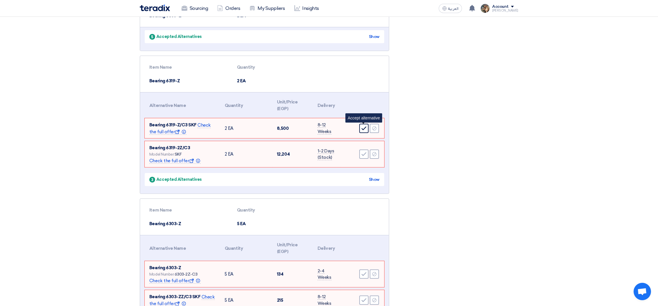
click at [362, 128] on use at bounding box center [364, 129] width 5 height 4
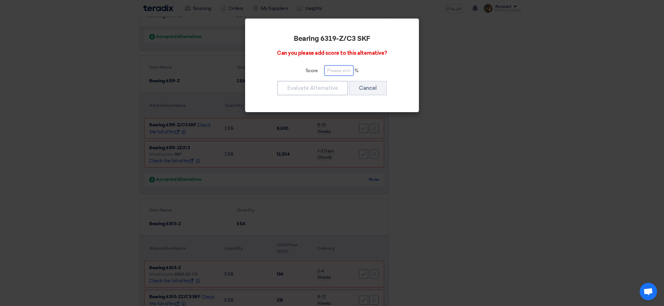
click at [344, 70] on input "number" at bounding box center [339, 71] width 29 height 10
paste input "100"
type input "100"
click at [328, 86] on button "Evaluate Alternative" at bounding box center [312, 88] width 71 height 14
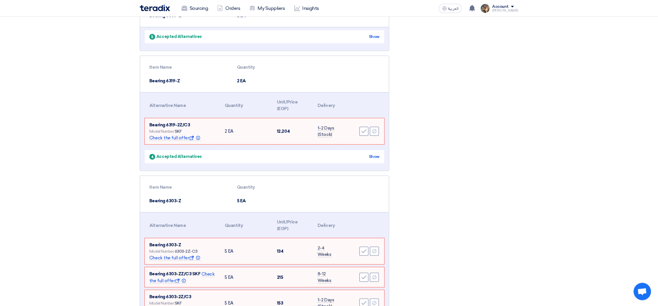
click at [364, 131] on modal-container "Bearing 6319-Z/C3 SKF Can you please add score to this alternative? Score 100 %…" at bounding box center [329, 153] width 658 height 306
click at [364, 131] on icon "Accept" at bounding box center [363, 131] width 5 height 5
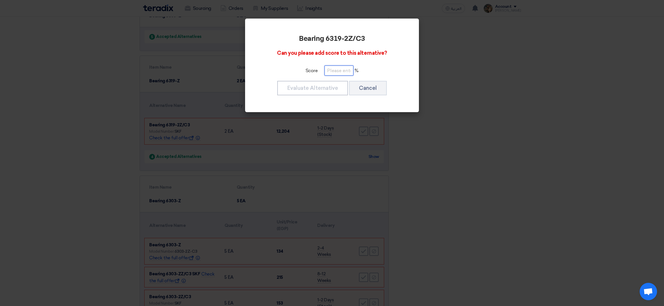
click at [337, 73] on input "number" at bounding box center [339, 71] width 29 height 10
paste input "100"
type input "100"
click at [332, 92] on button "Evaluate Alternative" at bounding box center [312, 88] width 71 height 14
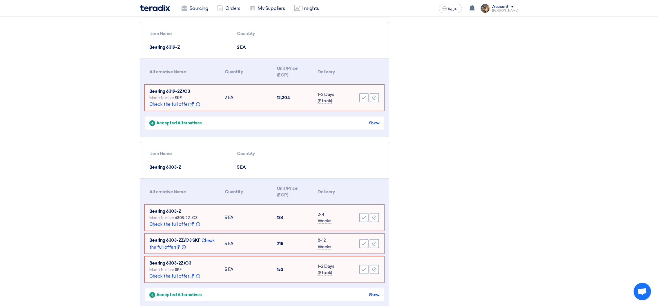
scroll to position [261, 0]
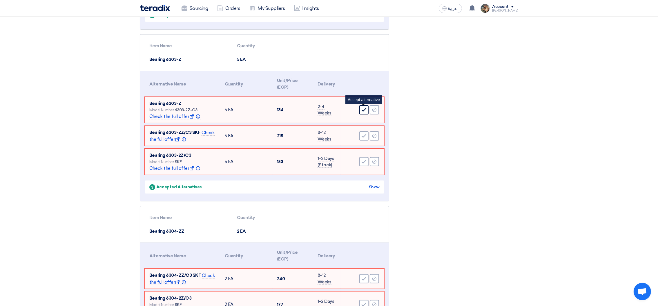
click at [363, 108] on icon "Accept" at bounding box center [363, 109] width 5 height 5
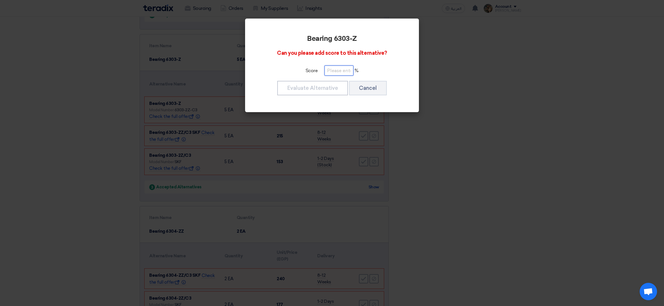
click at [331, 69] on input "number" at bounding box center [339, 71] width 29 height 10
paste input "100"
type input "100"
click at [330, 82] on button "Evaluate Alternative" at bounding box center [312, 88] width 71 height 14
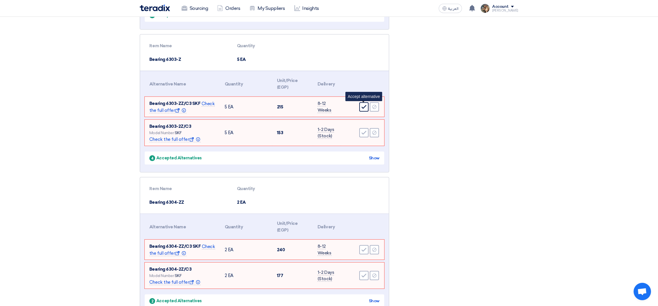
click at [363, 106] on icon "Accept" at bounding box center [363, 106] width 5 height 5
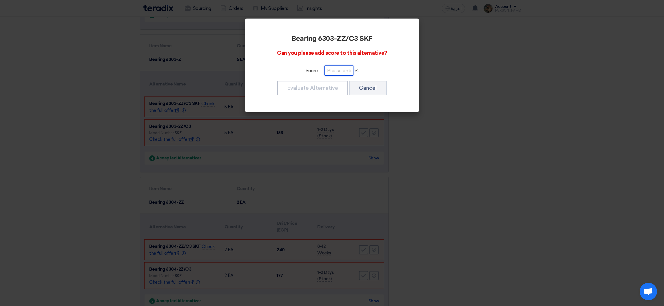
click at [331, 72] on input "number" at bounding box center [339, 71] width 29 height 10
paste input "100"
type input "100"
click at [330, 86] on button "Evaluate Alternative" at bounding box center [312, 88] width 71 height 14
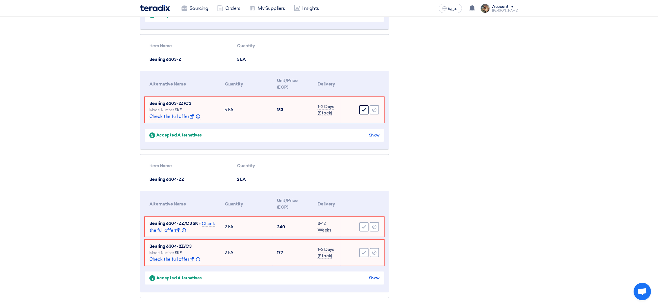
click at [362, 110] on use at bounding box center [364, 110] width 5 height 4
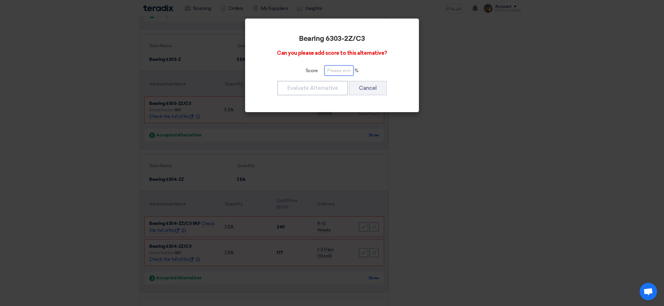
drag, startPoint x: 349, startPoint y: 75, endPoint x: 342, endPoint y: 73, distance: 6.9
click at [348, 75] on input "number" at bounding box center [339, 71] width 29 height 10
paste input "100"
type input "100"
click at [328, 90] on button "Evaluate Alternative" at bounding box center [312, 88] width 71 height 14
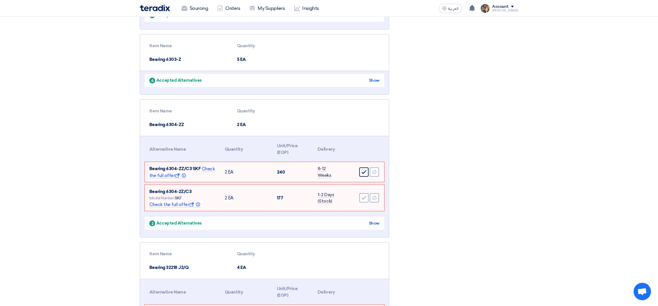
click at [364, 173] on icon "Accept" at bounding box center [363, 172] width 5 height 5
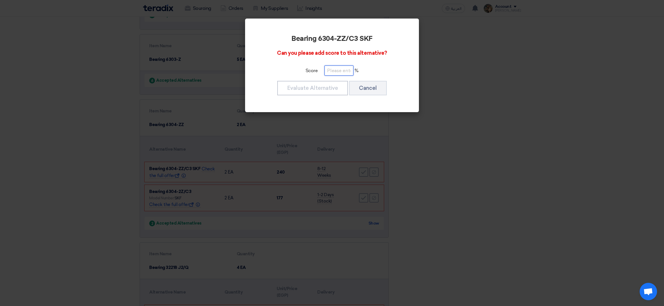
click at [335, 74] on input "number" at bounding box center [339, 71] width 29 height 10
paste input "100"
type input "100"
click at [335, 91] on button "Evaluate Alternative" at bounding box center [312, 88] width 71 height 14
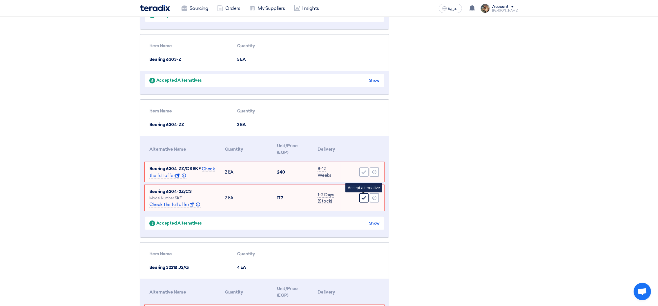
click at [364, 198] on use at bounding box center [364, 198] width 5 height 4
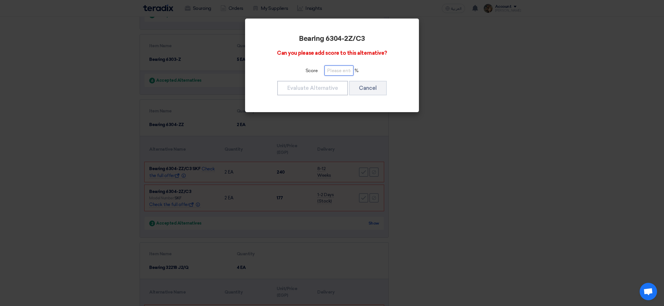
click at [339, 72] on input "number" at bounding box center [339, 71] width 29 height 10
paste input "100"
type input "100"
click at [333, 86] on button "Evaluate Alternative" at bounding box center [312, 88] width 71 height 14
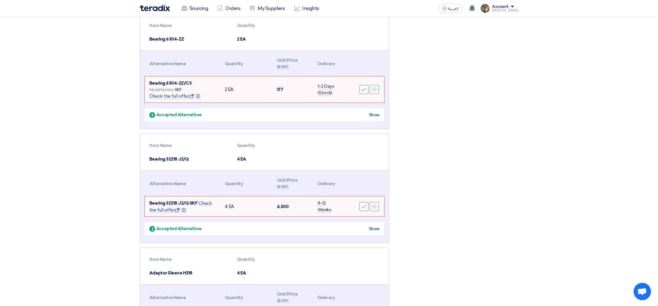
scroll to position [348, 0]
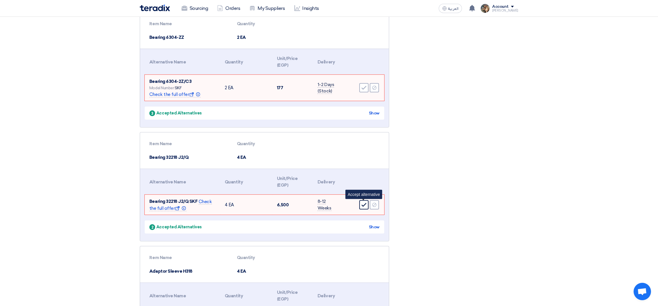
click at [364, 202] on icon "Accept" at bounding box center [363, 204] width 5 height 5
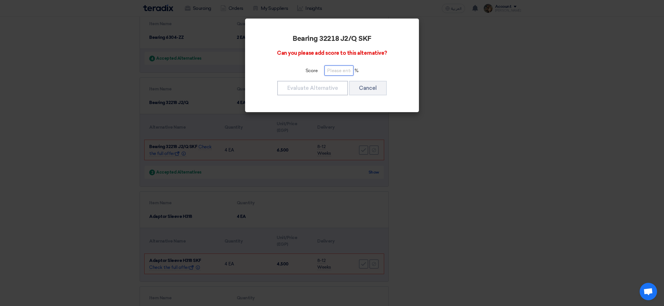
click at [325, 73] on input "number" at bounding box center [339, 71] width 29 height 10
paste input "100"
type input "100"
click at [327, 89] on button "Evaluate Alternative" at bounding box center [312, 88] width 71 height 14
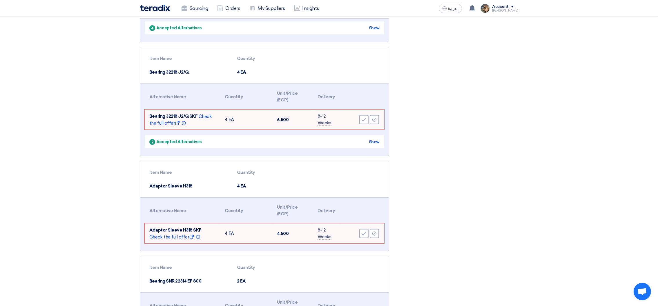
scroll to position [435, 0]
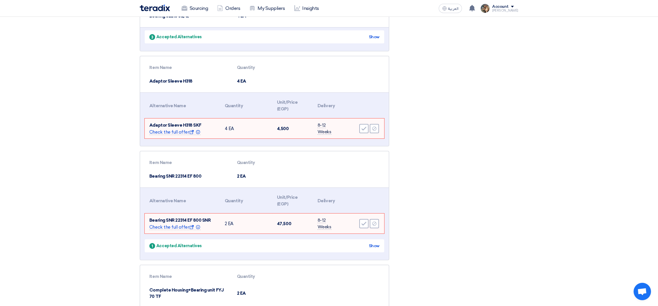
click at [363, 179] on td at bounding box center [361, 177] width 46 height 14
click at [364, 130] on icon "Accept" at bounding box center [363, 128] width 5 height 5
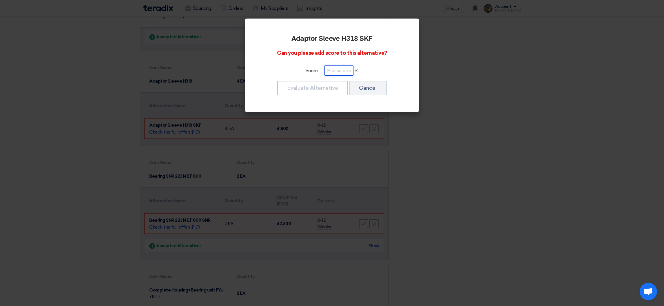
click at [333, 68] on input "number" at bounding box center [339, 71] width 29 height 10
paste input "100"
type input "100"
click at [322, 90] on button "Evaluate Alternative" at bounding box center [312, 88] width 71 height 14
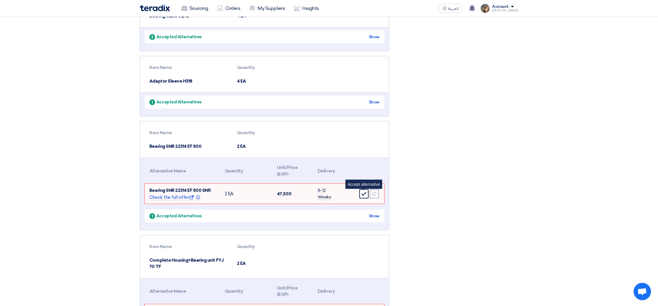
click at [363, 193] on icon "Accept" at bounding box center [363, 193] width 5 height 5
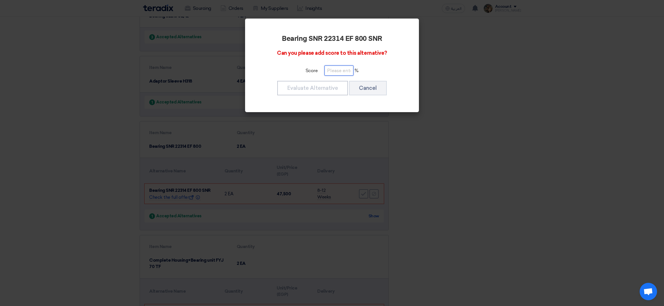
click at [337, 73] on input "number" at bounding box center [339, 71] width 29 height 10
paste input "100"
type input "100"
click at [330, 88] on button "Evaluate Alternative" at bounding box center [312, 88] width 71 height 14
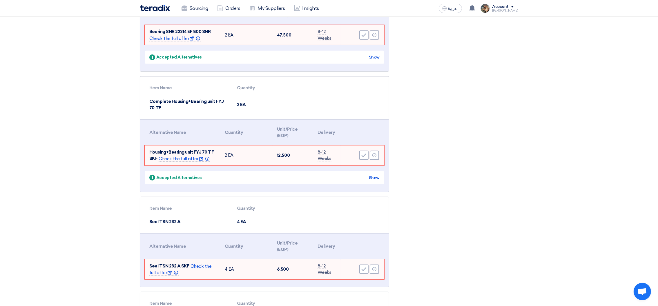
scroll to position [609, 0]
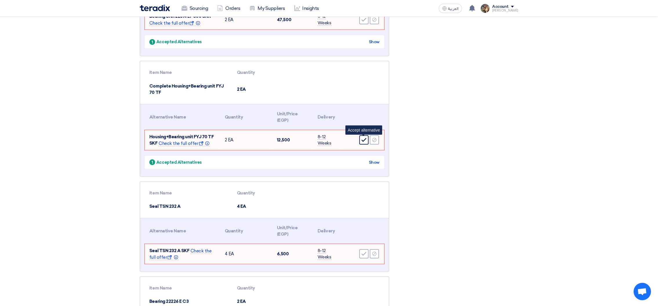
click at [361, 140] on icon "Accept" at bounding box center [363, 139] width 5 height 5
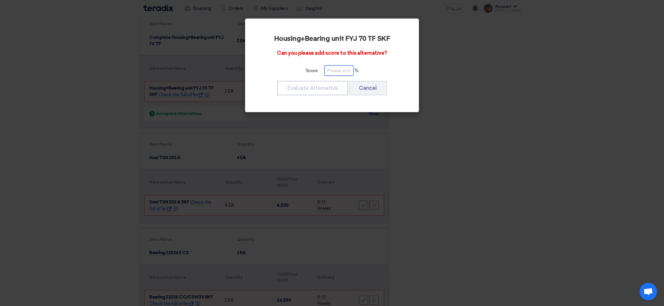
click at [344, 68] on input "number" at bounding box center [339, 71] width 29 height 10
paste input "100"
type input "100"
click at [333, 86] on button "Evaluate Alternative" at bounding box center [312, 88] width 71 height 14
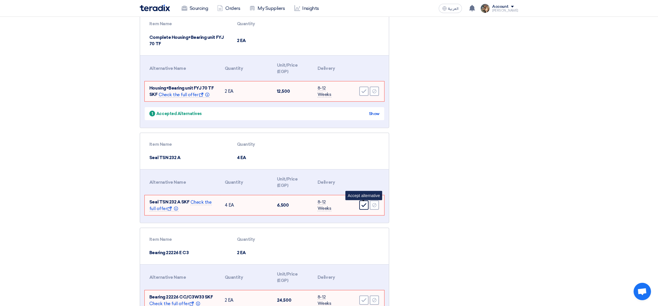
click at [363, 204] on icon "Accept" at bounding box center [363, 205] width 5 height 5
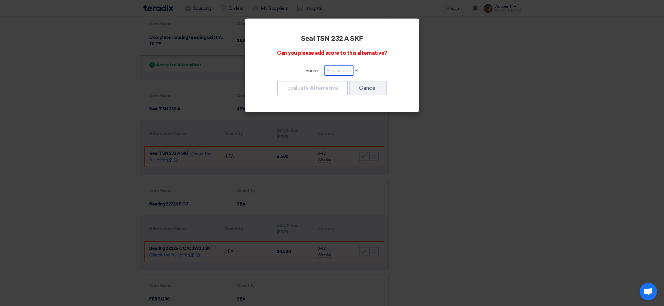
click at [331, 75] on input "number" at bounding box center [339, 71] width 29 height 10
click at [332, 72] on input "number" at bounding box center [339, 71] width 29 height 10
paste input "100"
type input "100"
click at [332, 87] on button "Evaluate Alternative" at bounding box center [312, 88] width 71 height 14
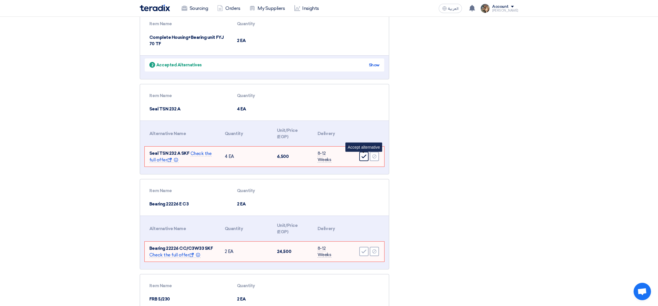
click at [359, 155] on div "Accept" at bounding box center [363, 156] width 9 height 9
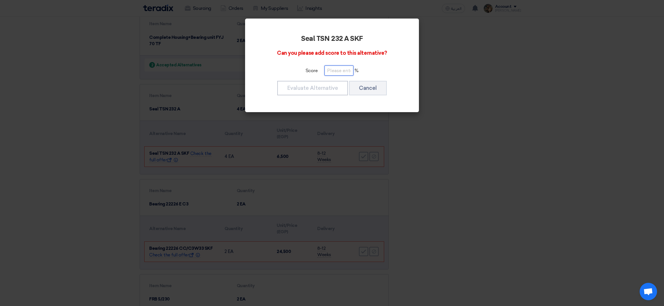
click at [340, 72] on input "number" at bounding box center [339, 71] width 29 height 10
paste input "100"
type input "100"
click at [333, 89] on button "Evaluate Alternative" at bounding box center [312, 88] width 71 height 14
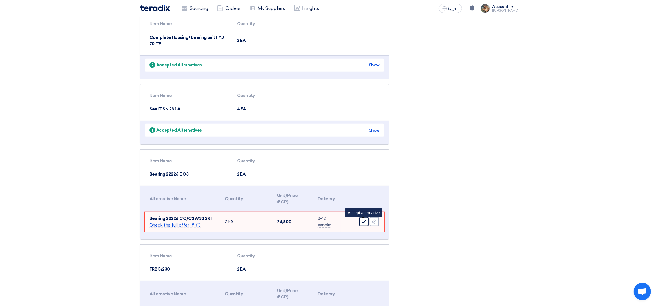
click at [362, 222] on use at bounding box center [364, 222] width 5 height 4
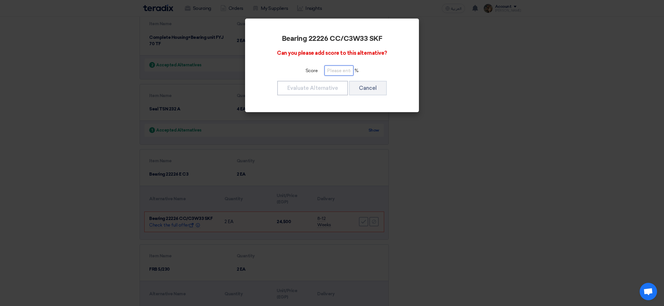
click at [344, 70] on input "number" at bounding box center [339, 71] width 29 height 10
paste input "100"
type input "100"
click at [337, 88] on button "Evaluate Alternative" at bounding box center [312, 88] width 71 height 14
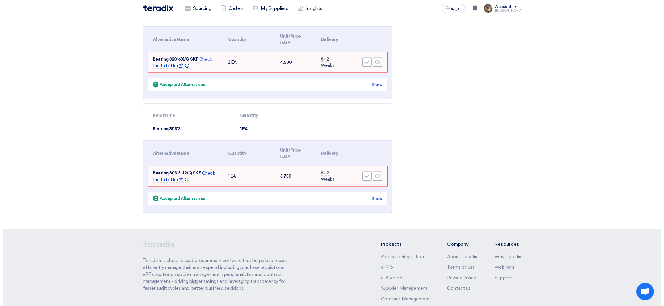
scroll to position [4627, 0]
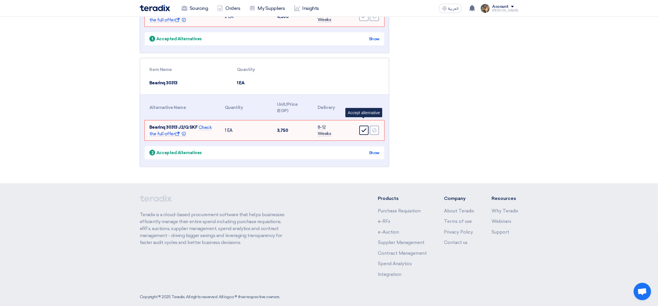
click at [363, 128] on icon "Accept" at bounding box center [363, 130] width 5 height 5
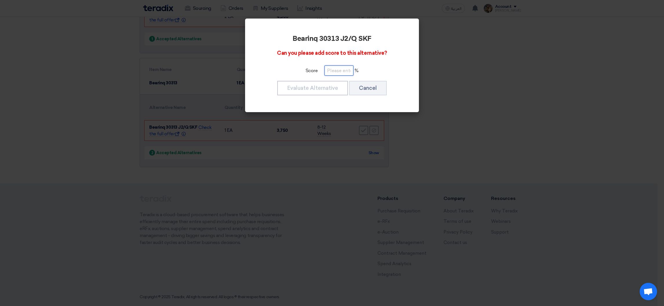
click at [331, 72] on input "number" at bounding box center [339, 71] width 29 height 10
paste input "100"
type input "100"
click at [326, 91] on button "Evaluate Alternative" at bounding box center [312, 88] width 71 height 14
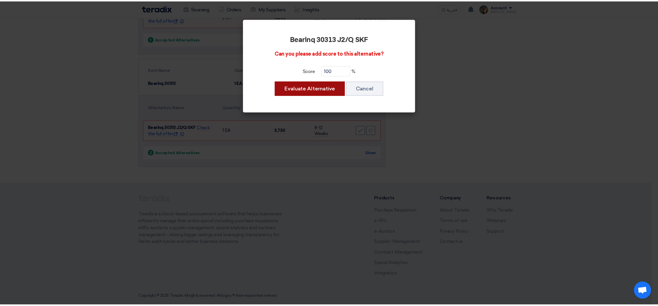
scroll to position [4579, 0]
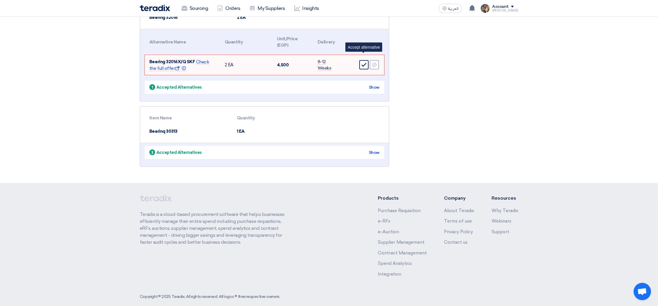
click at [362, 62] on icon "Accept" at bounding box center [363, 64] width 5 height 5
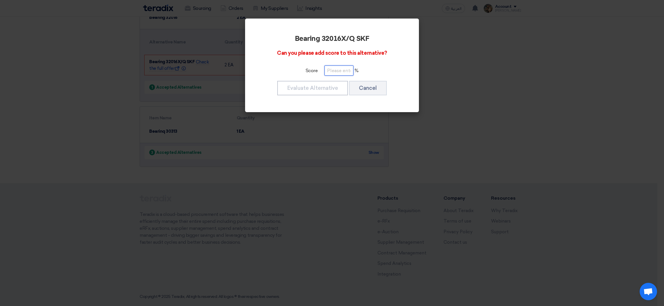
click at [341, 68] on input "number" at bounding box center [339, 71] width 29 height 10
paste input "100"
type input "100"
click at [331, 88] on button "Evaluate Alternative" at bounding box center [312, 88] width 71 height 14
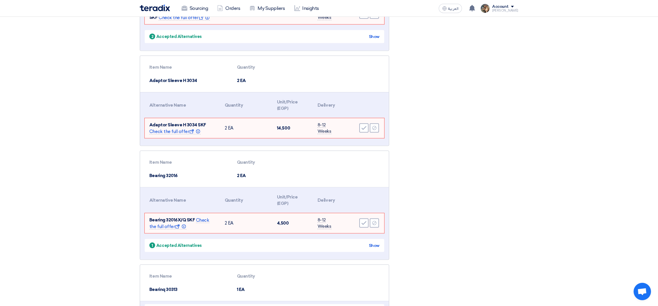
scroll to position [4361, 0]
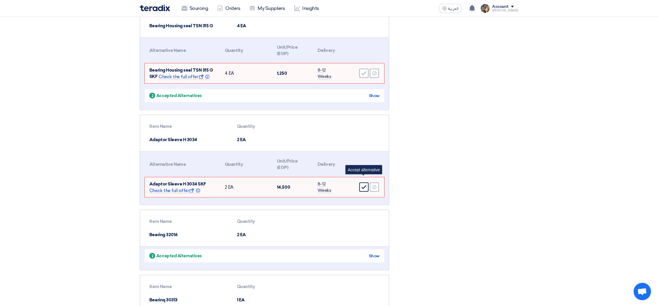
click at [364, 186] on use at bounding box center [364, 188] width 5 height 4
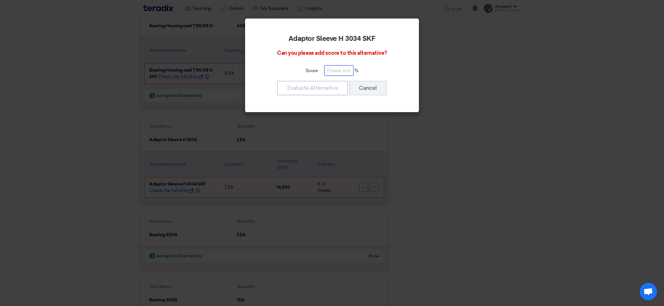
click at [337, 68] on input "number" at bounding box center [339, 71] width 29 height 10
paste input "100"
type input "100"
click at [334, 91] on button "Evaluate Alternative" at bounding box center [312, 88] width 71 height 14
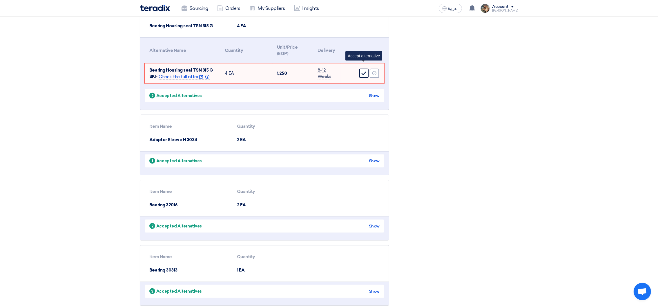
click at [361, 71] on icon "Accept" at bounding box center [363, 73] width 5 height 5
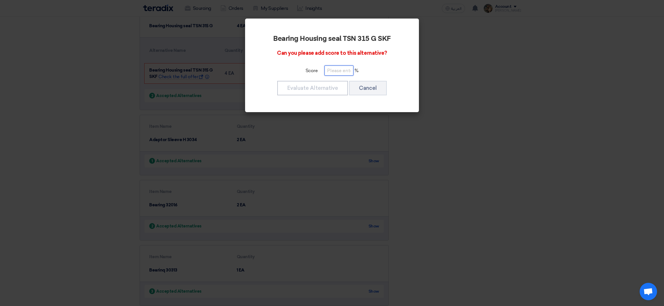
click at [338, 72] on input "number" at bounding box center [339, 71] width 29 height 10
paste input "100"
type input "100"
click at [334, 86] on button "Evaluate Alternative" at bounding box center [312, 88] width 71 height 14
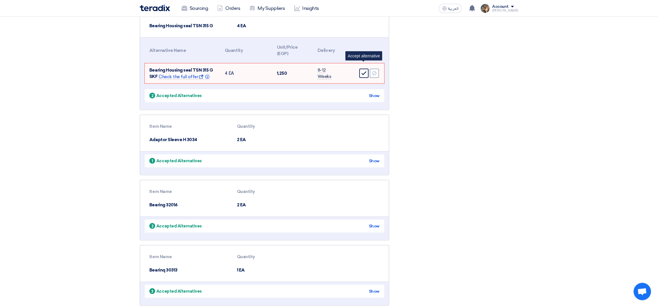
click at [362, 71] on icon "Accept" at bounding box center [363, 73] width 5 height 5
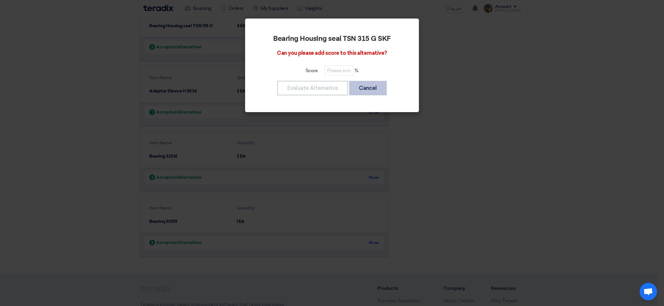
click at [363, 94] on button "Cancel" at bounding box center [368, 88] width 38 height 14
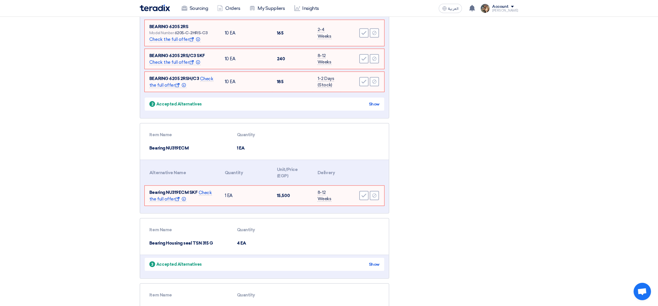
scroll to position [4014, 0]
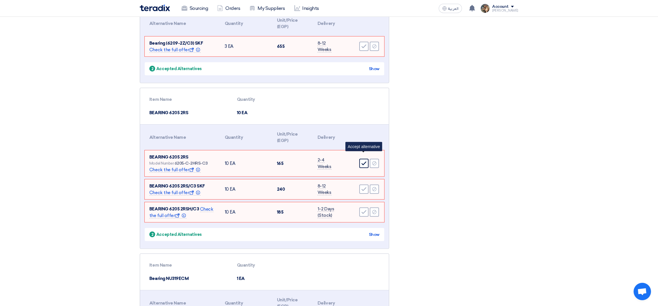
click at [362, 161] on icon "Accept" at bounding box center [363, 163] width 5 height 5
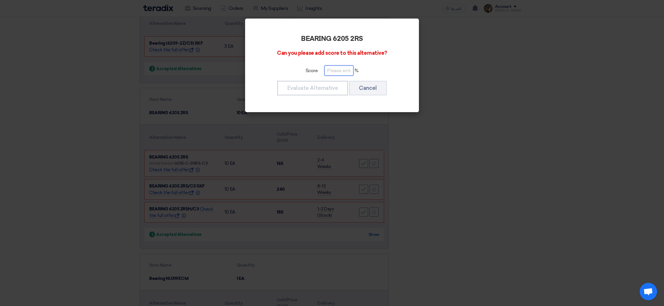
click at [340, 72] on input "number" at bounding box center [339, 71] width 29 height 10
paste input "100"
type input "100"
click at [333, 86] on button "Evaluate Alternative" at bounding box center [312, 88] width 71 height 14
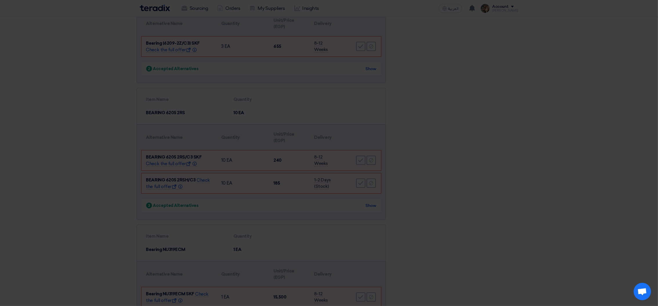
click at [366, 153] on modal-container "BEARING 6205 2RS Can you please add score to this alternative? Score 100 % Eval…" at bounding box center [329, 153] width 658 height 306
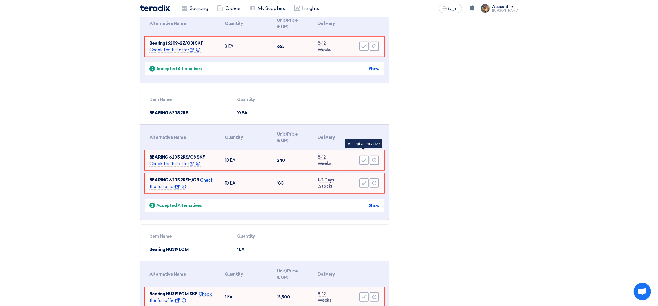
click at [366, 156] on div "Accept" at bounding box center [363, 160] width 9 height 9
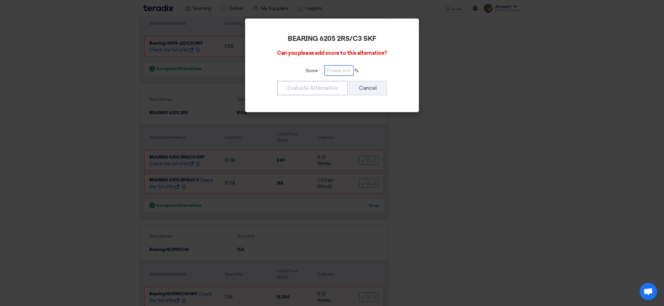
click at [341, 73] on input "number" at bounding box center [339, 71] width 29 height 10
paste input "100"
type input "100"
click at [327, 92] on button "Evaluate Alternative" at bounding box center [312, 88] width 71 height 14
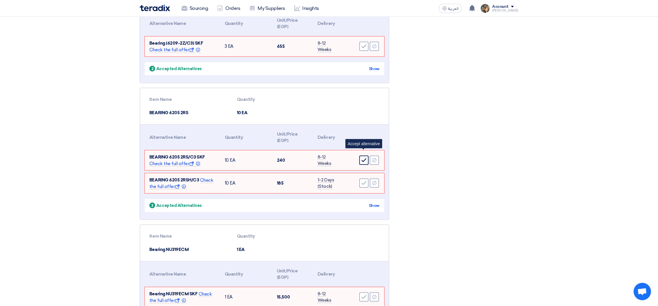
click at [362, 158] on icon "Accept" at bounding box center [363, 160] width 5 height 5
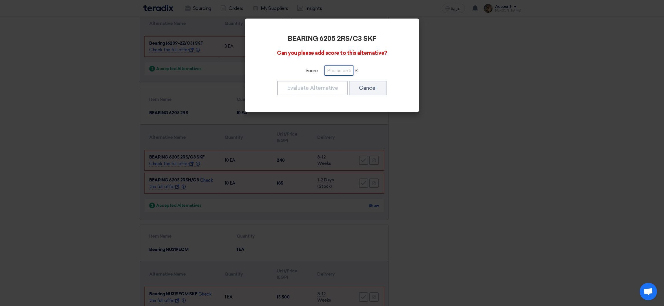
click at [329, 70] on input "number" at bounding box center [339, 71] width 29 height 10
paste input "100"
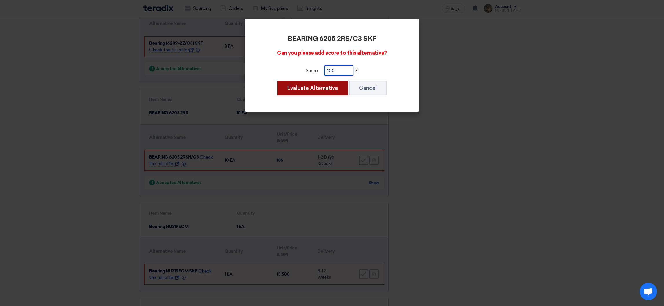
type input "100"
click at [327, 86] on button "Evaluate Alternative" at bounding box center [312, 88] width 71 height 14
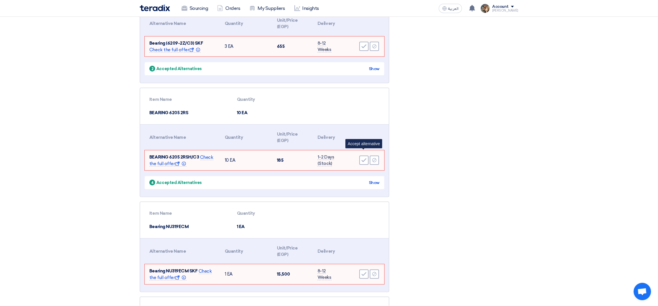
click at [364, 158] on icon "Accept" at bounding box center [363, 160] width 5 height 5
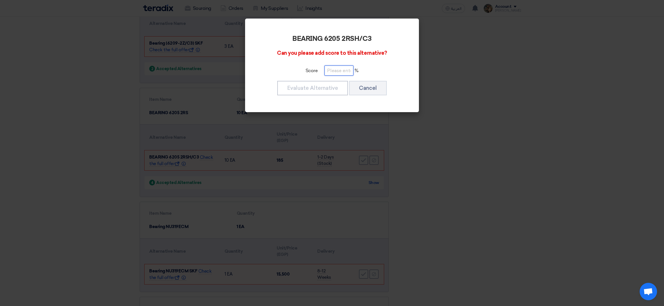
click at [342, 73] on input "number" at bounding box center [339, 71] width 29 height 10
paste input "100"
type input "100"
click at [330, 90] on button "Evaluate Alternative" at bounding box center [312, 88] width 71 height 14
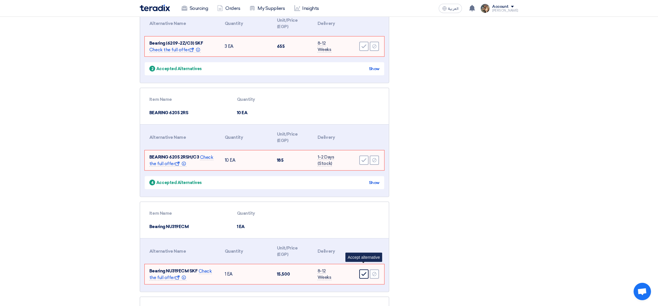
click at [362, 272] on icon "Accept" at bounding box center [363, 274] width 5 height 5
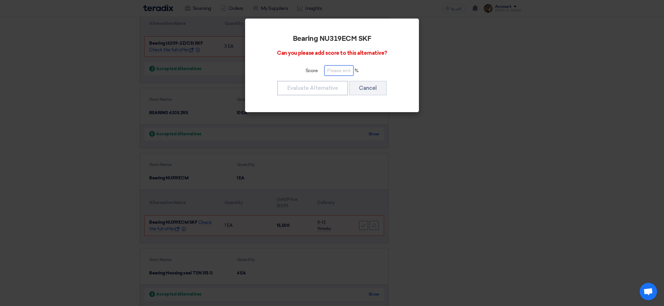
click at [328, 71] on input "number" at bounding box center [339, 71] width 29 height 10
paste input "100"
type input "100"
click at [328, 87] on button "Evaluate Alternative" at bounding box center [312, 88] width 71 height 14
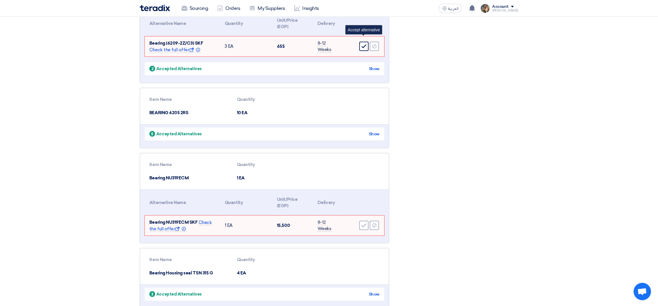
click at [366, 44] on icon "Accept" at bounding box center [363, 46] width 5 height 5
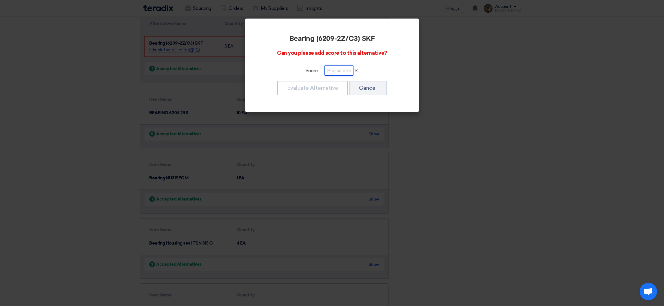
click at [342, 73] on input "number" at bounding box center [339, 71] width 29 height 10
paste input "100"
type input "100"
click at [331, 85] on button "Evaluate Alternative" at bounding box center [312, 88] width 71 height 14
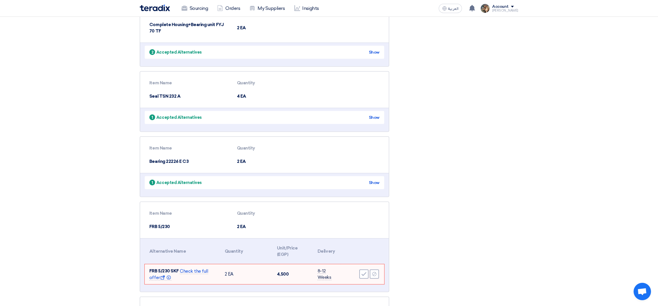
scroll to position [796, 0]
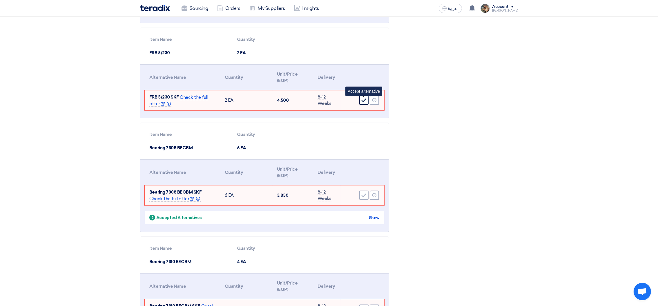
click at [362, 102] on icon "Accept" at bounding box center [363, 100] width 5 height 5
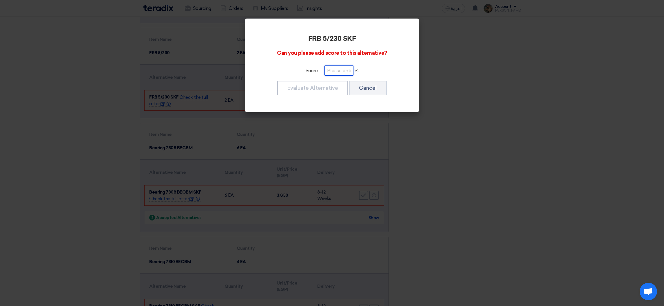
click at [337, 71] on input "number" at bounding box center [339, 71] width 29 height 10
paste input "100"
type input "100"
click at [333, 84] on button "Evaluate Alternative" at bounding box center [312, 88] width 71 height 14
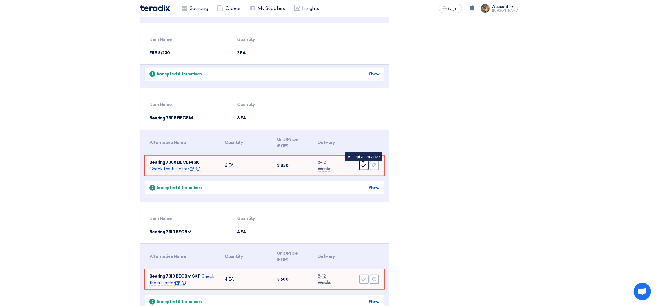
click at [365, 168] on icon "Accept" at bounding box center [363, 165] width 5 height 5
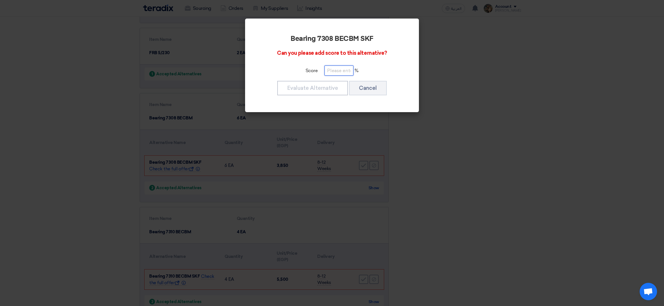
click at [348, 72] on input "number" at bounding box center [339, 71] width 29 height 10
paste input "100"
type input "100"
click at [330, 88] on button "Evaluate Alternative" at bounding box center [312, 88] width 71 height 14
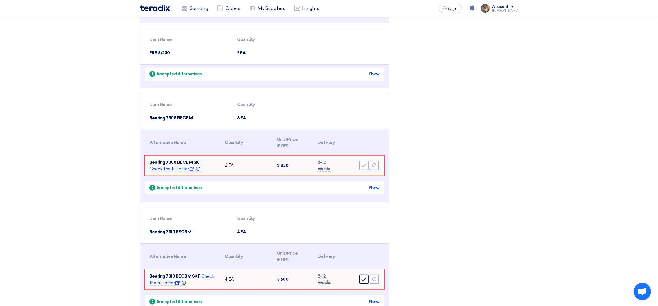
click at [362, 283] on div "Accept" at bounding box center [363, 279] width 9 height 9
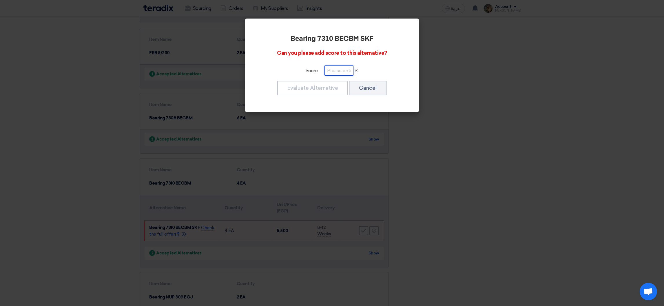
click at [341, 73] on input "number" at bounding box center [339, 71] width 29 height 10
paste input "100"
type input "100"
click at [327, 83] on button "Evaluate Alternative" at bounding box center [312, 88] width 71 height 14
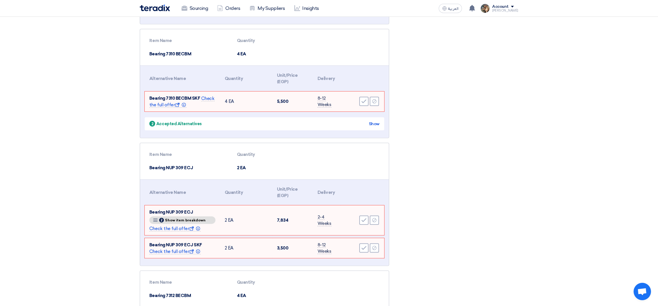
scroll to position [926, 0]
click at [360, 220] on div "Accept" at bounding box center [363, 219] width 9 height 9
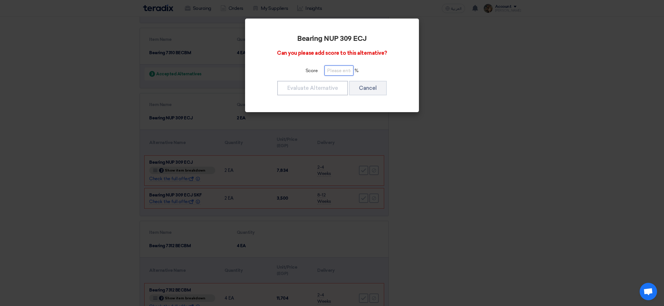
click at [332, 73] on input "number" at bounding box center [339, 71] width 29 height 10
paste input "100"
type input "100"
click at [331, 83] on button "Evaluate Alternative" at bounding box center [312, 88] width 71 height 14
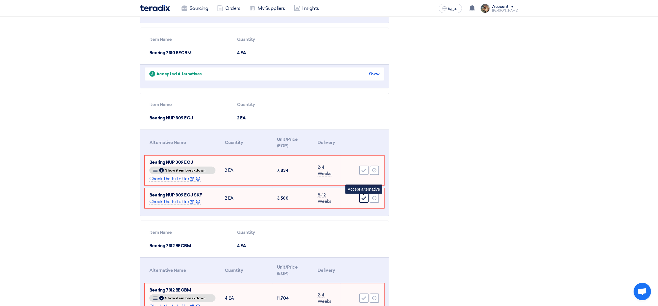
click at [364, 196] on icon "Accept" at bounding box center [363, 198] width 5 height 5
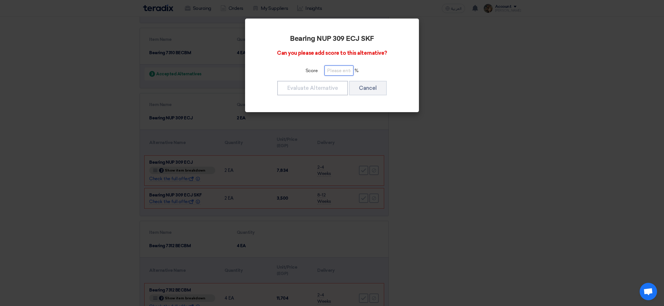
click at [338, 70] on input "number" at bounding box center [339, 71] width 29 height 10
paste input "100"
type input "100"
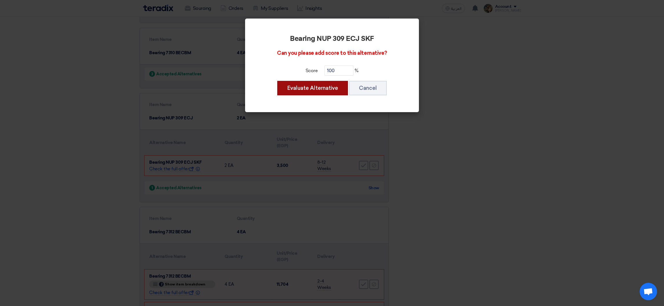
click at [334, 86] on button "Evaluate Alternative" at bounding box center [312, 88] width 71 height 14
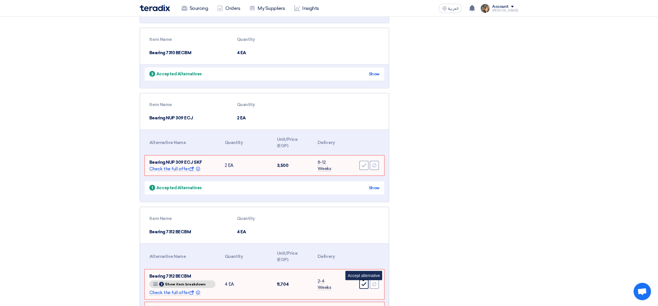
click at [362, 284] on icon "Accept" at bounding box center [363, 284] width 5 height 5
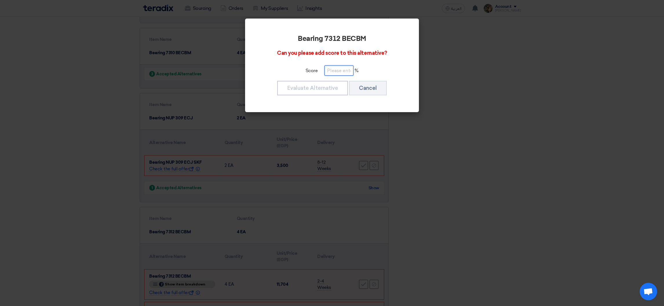
click at [335, 72] on input "number" at bounding box center [339, 71] width 29 height 10
paste input "100"
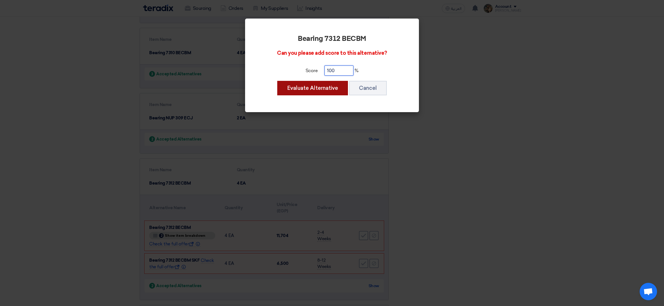
type input "100"
click at [332, 88] on button "Evaluate Alternative" at bounding box center [312, 88] width 71 height 14
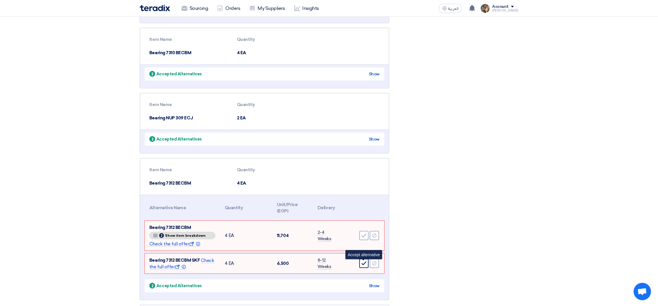
click at [362, 266] on icon "Accept" at bounding box center [363, 263] width 5 height 5
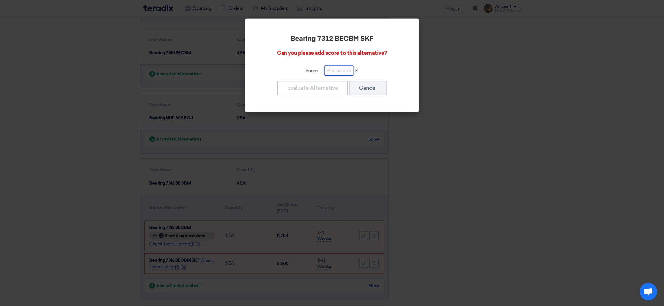
click at [340, 71] on input "number" at bounding box center [339, 71] width 29 height 10
paste input "100"
type input "100"
click at [333, 87] on button "Evaluate Alternative" at bounding box center [312, 88] width 71 height 14
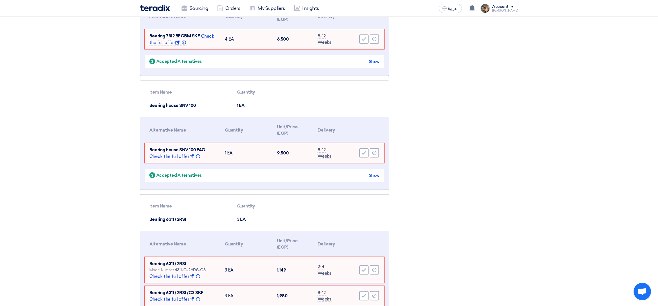
scroll to position [1143, 0]
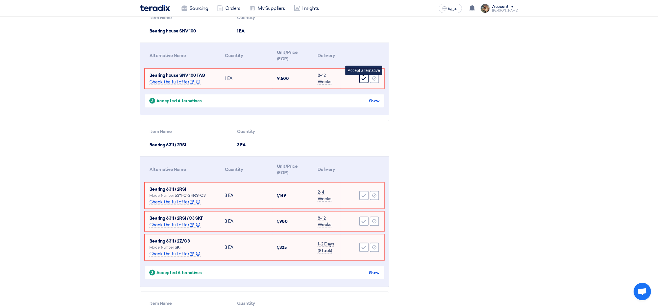
click at [361, 81] on icon "Accept" at bounding box center [363, 78] width 5 height 5
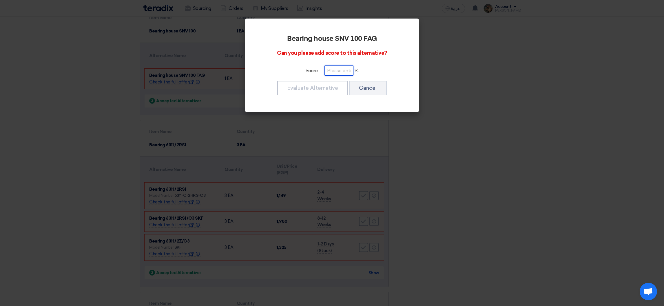
click at [327, 74] on input "number" at bounding box center [339, 71] width 29 height 10
paste input "100"
type input "100"
click at [328, 87] on button "Evaluate Alternative" at bounding box center [312, 88] width 71 height 14
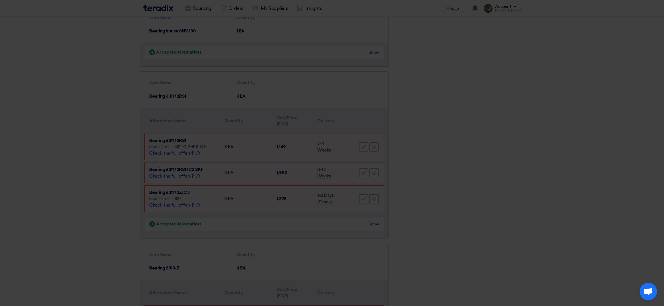
click at [364, 150] on modal-container "Bearing house SNV 100 FAG Can you please add score to this alternative? Score 1…" at bounding box center [332, 153] width 664 height 306
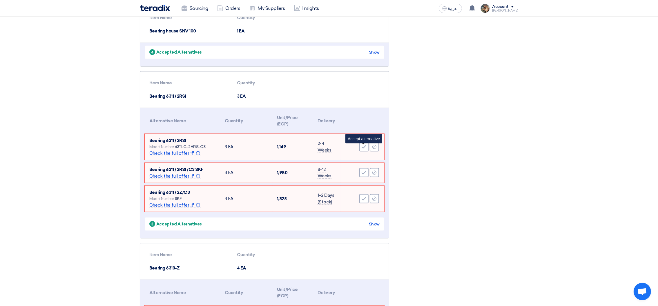
click at [364, 150] on icon "Accept" at bounding box center [363, 146] width 5 height 5
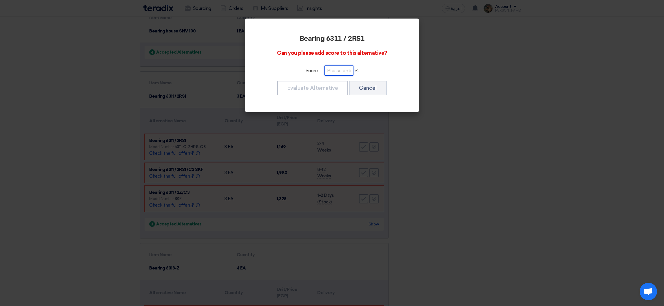
click at [339, 68] on input "number" at bounding box center [339, 71] width 29 height 10
paste input "100"
type input "100"
click at [330, 82] on button "Evaluate Alternative" at bounding box center [312, 88] width 71 height 14
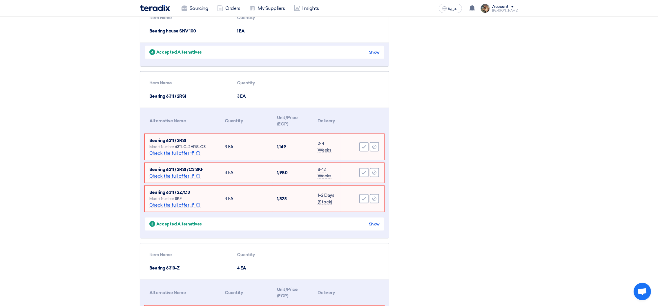
click at [364, 172] on icon "Accept" at bounding box center [363, 172] width 5 height 5
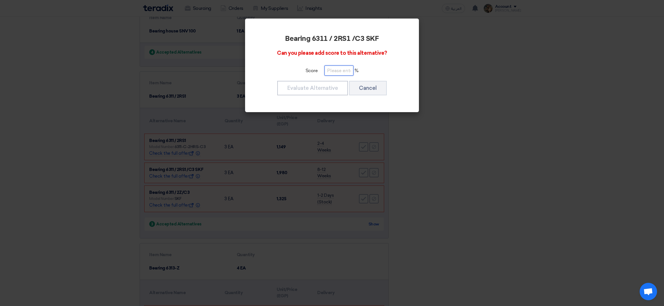
click at [340, 72] on input "number" at bounding box center [339, 71] width 29 height 10
paste input "100"
type input "100"
click at [333, 90] on button "Evaluate Alternative" at bounding box center [312, 88] width 71 height 14
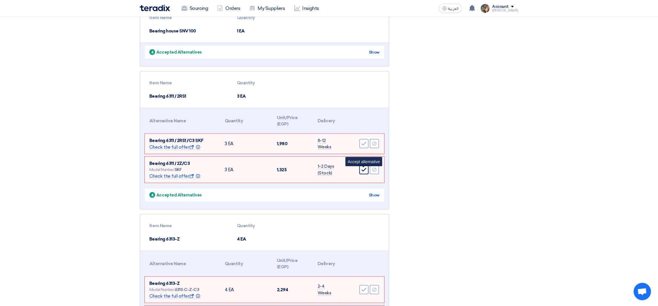
click at [364, 175] on div "Accept" at bounding box center [363, 169] width 9 height 9
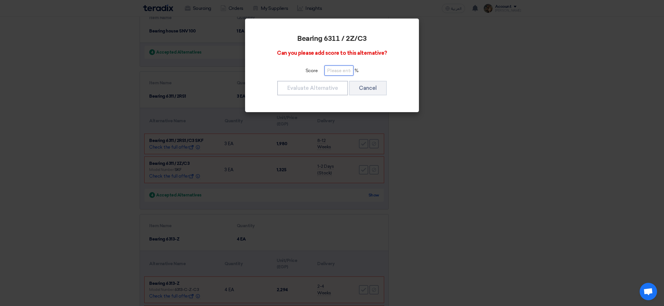
click at [343, 72] on input "number" at bounding box center [339, 71] width 29 height 10
paste input "100"
type input "100"
click at [337, 83] on button "Evaluate Alternative" at bounding box center [312, 88] width 71 height 14
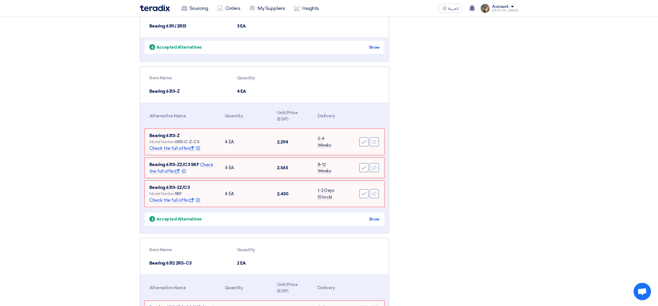
scroll to position [1274, 0]
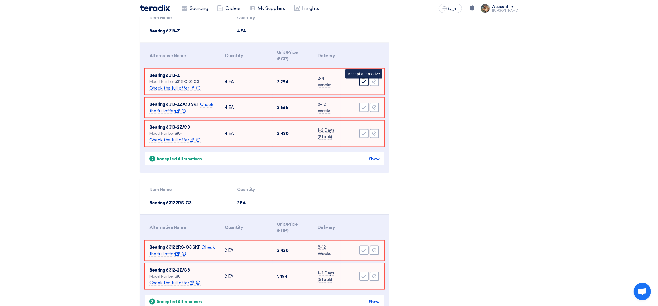
click at [364, 84] on icon "Accept" at bounding box center [363, 81] width 5 height 5
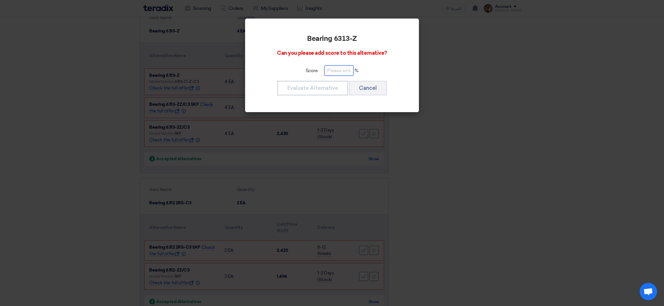
click at [335, 73] on input "number" at bounding box center [339, 71] width 29 height 10
paste input "100"
type input "100"
click at [333, 86] on button "Evaluate Alternative" at bounding box center [312, 88] width 71 height 14
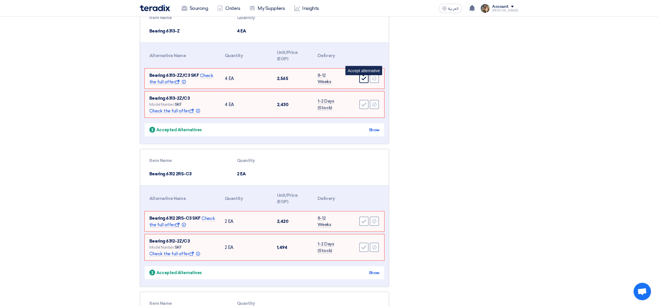
click at [360, 80] on div "Accept" at bounding box center [363, 78] width 9 height 9
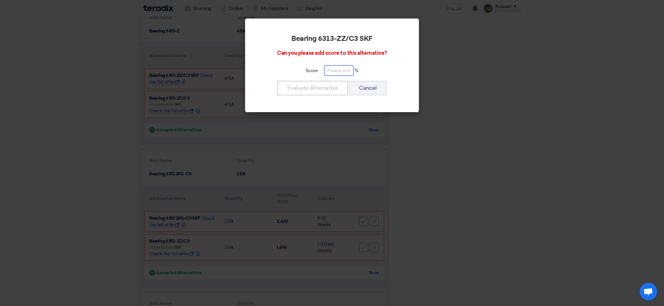
click at [348, 69] on input "number" at bounding box center [339, 71] width 29 height 10
paste input "100"
type input "100"
click at [338, 87] on button "Evaluate Alternative" at bounding box center [312, 88] width 71 height 14
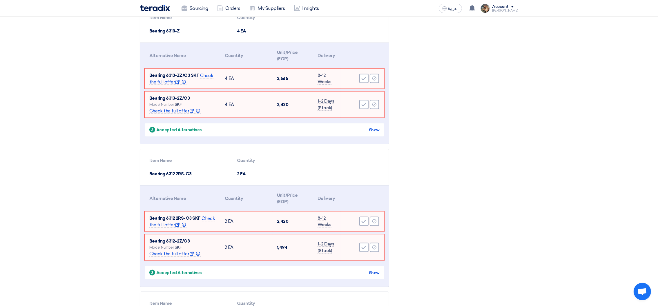
click at [364, 100] on td "Accept Reject" at bounding box center [362, 105] width 43 height 26
click at [364, 105] on icon "Accept" at bounding box center [363, 104] width 5 height 5
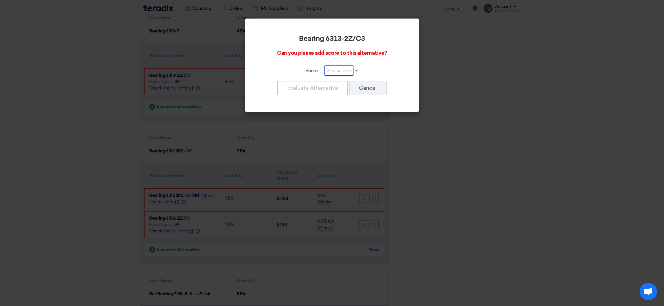
click at [328, 67] on input "number" at bounding box center [339, 71] width 29 height 10
paste input "100"
type input "100"
click at [337, 88] on button "Evaluate Alternative" at bounding box center [312, 88] width 71 height 14
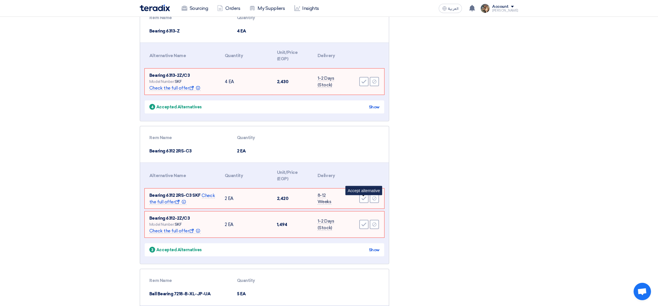
click at [363, 201] on icon "Accept" at bounding box center [363, 198] width 5 height 5
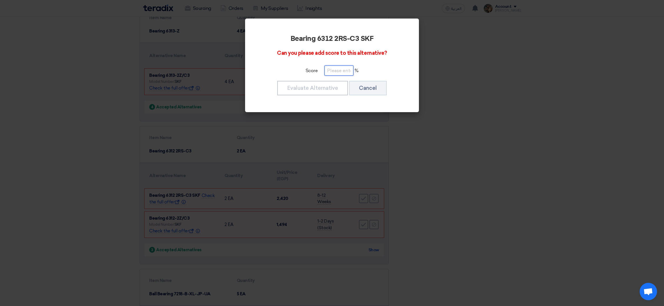
click at [333, 74] on input "number" at bounding box center [339, 71] width 29 height 10
paste input "100"
type input "100"
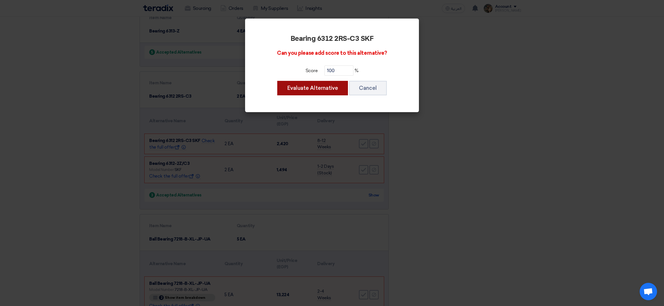
click at [333, 90] on button "Evaluate Alternative" at bounding box center [312, 88] width 71 height 14
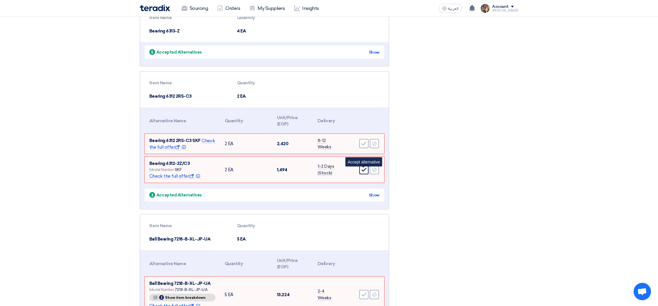
click at [364, 172] on icon "Accept" at bounding box center [363, 169] width 5 height 5
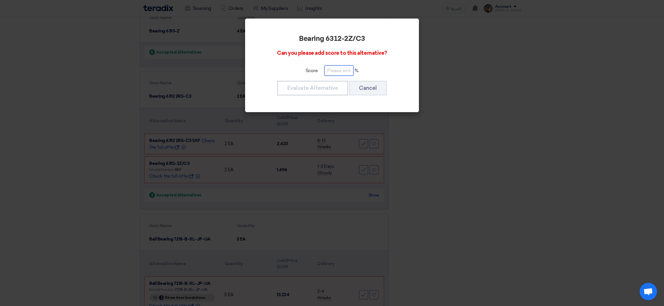
click at [339, 70] on input "number" at bounding box center [339, 71] width 29 height 10
paste input "100"
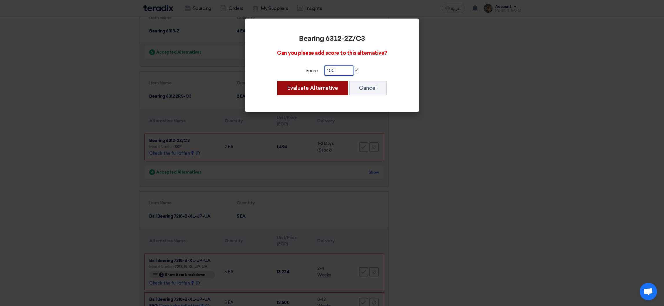
type input "100"
click at [330, 87] on button "Evaluate Alternative" at bounding box center [312, 88] width 71 height 14
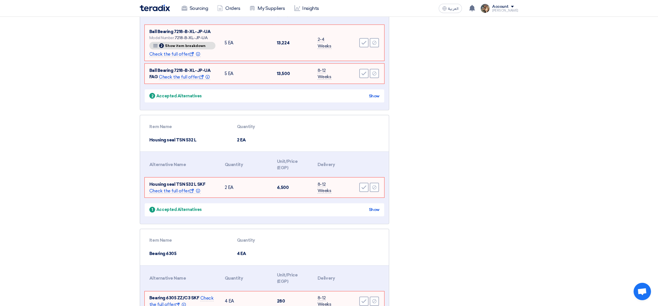
scroll to position [1448, 0]
click at [361, 48] on div "Accept" at bounding box center [363, 43] width 9 height 9
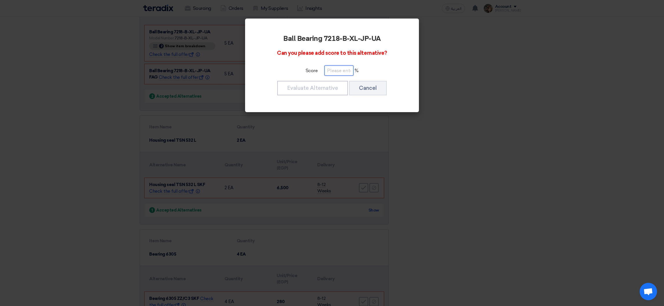
click at [342, 70] on input "number" at bounding box center [339, 71] width 29 height 10
paste input "100"
type input "100"
click at [333, 86] on button "Evaluate Alternative" at bounding box center [312, 88] width 71 height 14
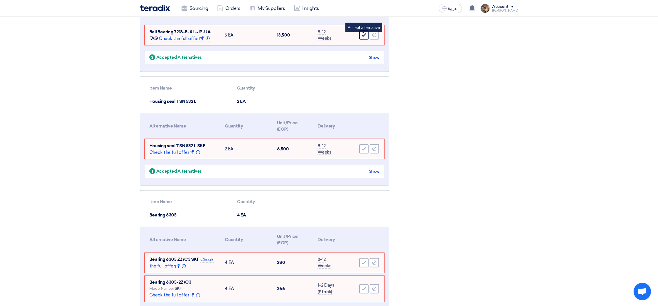
click at [363, 37] on icon "Accept" at bounding box center [363, 34] width 5 height 5
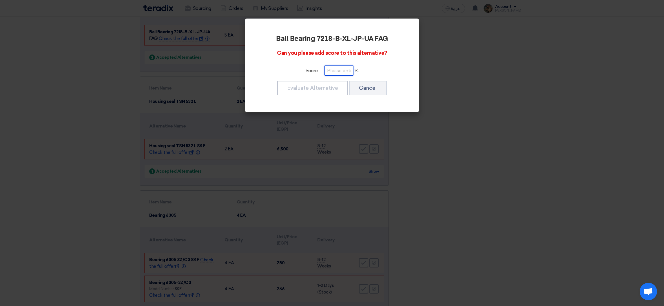
click at [331, 66] on input "number" at bounding box center [339, 71] width 29 height 10
paste input "100"
type input "100"
click at [330, 86] on button "Evaluate Alternative" at bounding box center [312, 88] width 71 height 14
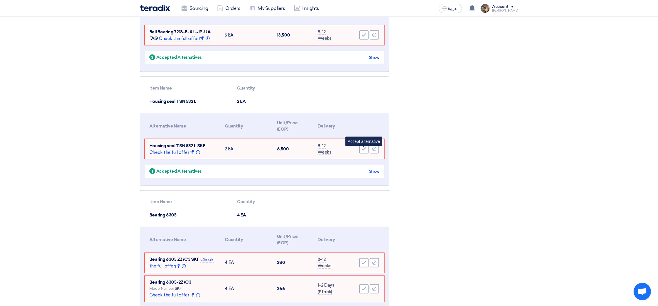
click at [364, 151] on use at bounding box center [364, 149] width 5 height 4
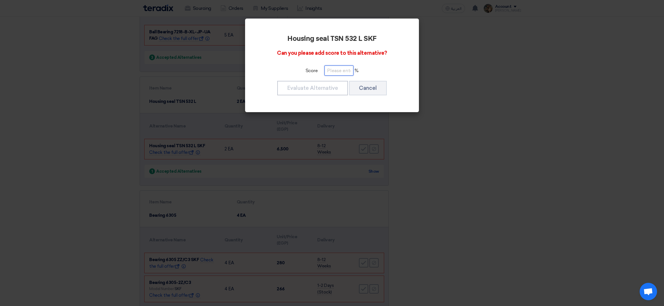
click at [343, 72] on input "number" at bounding box center [339, 71] width 29 height 10
paste input "100"
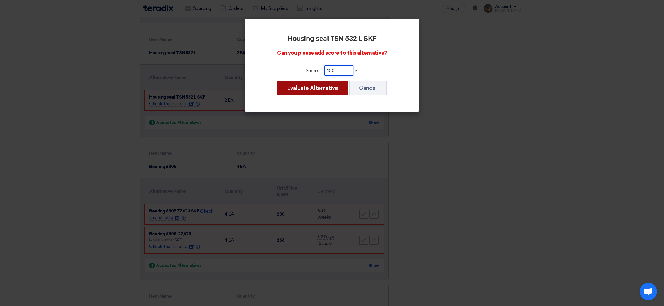
type input "100"
click at [329, 89] on button "Evaluate Alternative" at bounding box center [312, 88] width 71 height 14
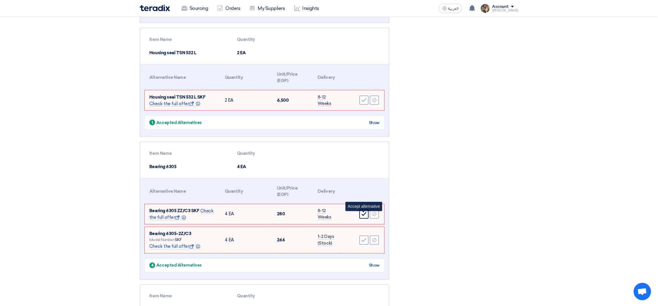
click at [361, 215] on div "Accept" at bounding box center [363, 214] width 9 height 9
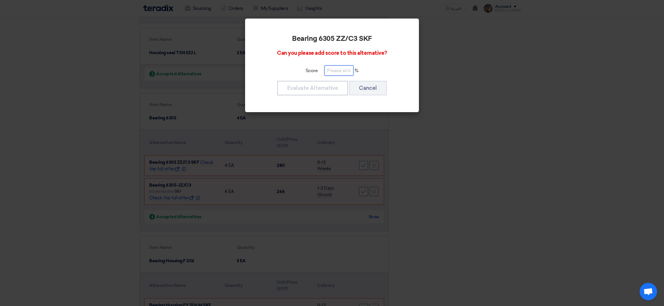
click at [333, 75] on input "number" at bounding box center [339, 71] width 29 height 10
click at [332, 72] on input "number" at bounding box center [339, 71] width 29 height 10
paste input "100"
type input "100"
click at [328, 85] on button "Evaluate Alternative" at bounding box center [312, 88] width 71 height 14
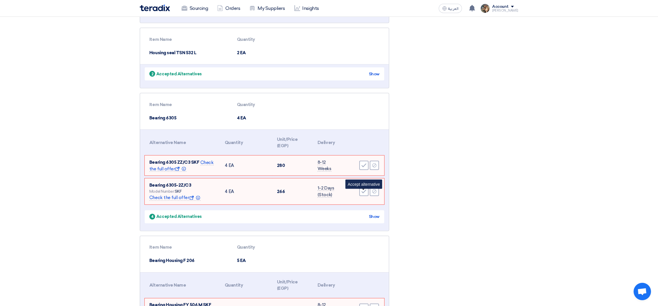
click at [364, 193] on icon "Accept" at bounding box center [363, 191] width 5 height 5
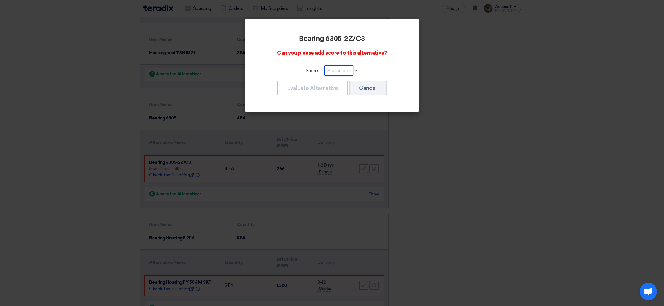
click at [330, 69] on input "number" at bounding box center [339, 71] width 29 height 10
paste input "100"
type input "100"
click at [327, 88] on button "Evaluate Alternative" at bounding box center [312, 88] width 71 height 14
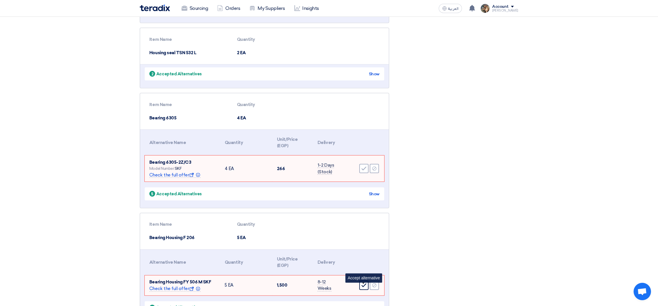
click at [361, 288] on div "Accept" at bounding box center [363, 285] width 9 height 9
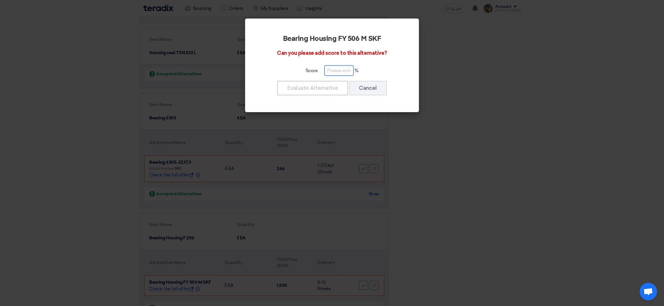
click at [338, 68] on input "number" at bounding box center [339, 71] width 29 height 10
paste input "100"
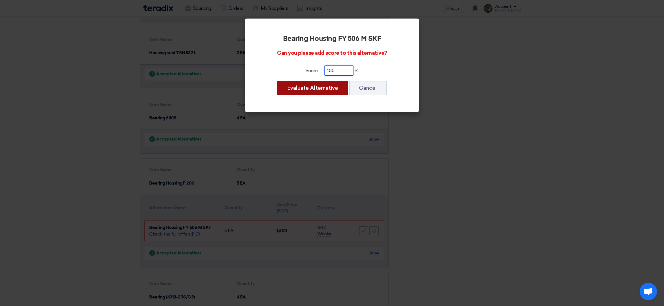
type input "100"
click at [333, 88] on button "Evaluate Alternative" at bounding box center [312, 88] width 71 height 14
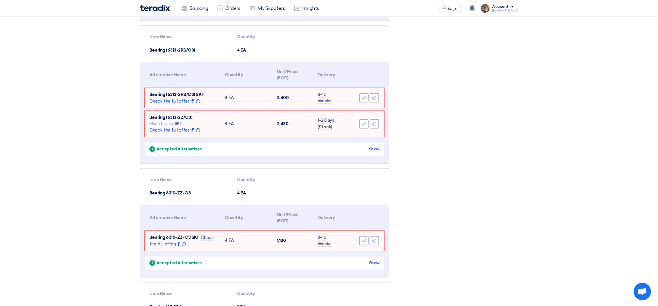
scroll to position [1665, 0]
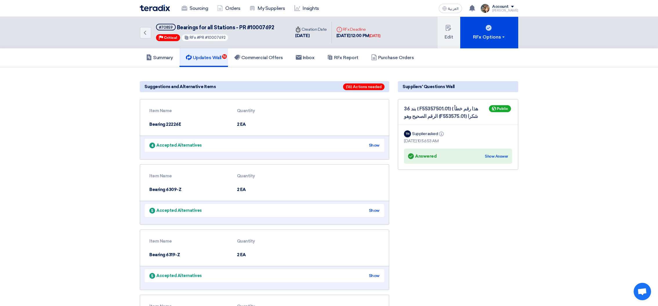
scroll to position [1709, 0]
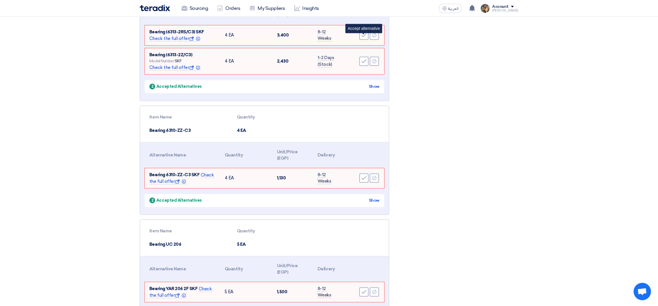
click at [363, 37] on icon "Accept" at bounding box center [363, 34] width 5 height 5
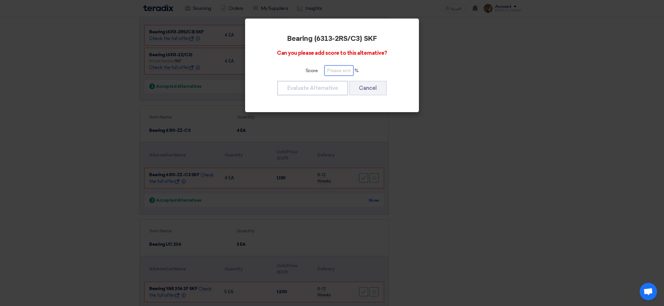
click at [335, 72] on input "number" at bounding box center [339, 71] width 29 height 10
paste input "100"
type input "100"
click at [330, 90] on button "Evaluate Alternative" at bounding box center [312, 88] width 71 height 14
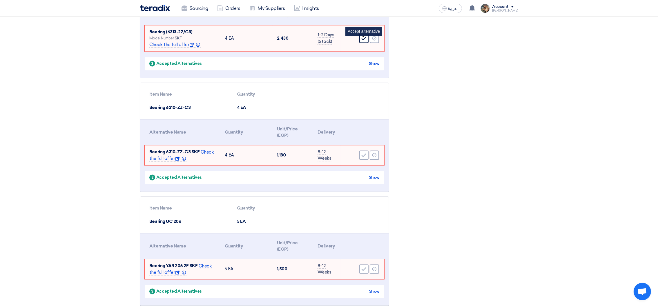
click at [360, 41] on div "Accept" at bounding box center [363, 38] width 9 height 9
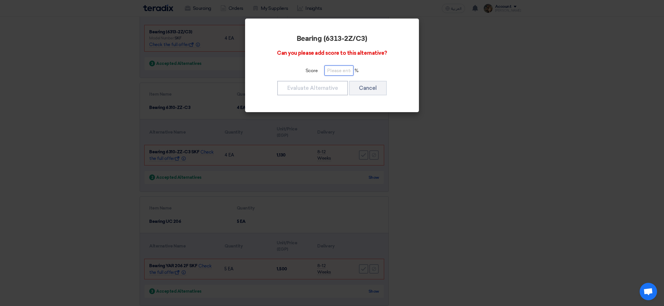
click at [341, 72] on input "number" at bounding box center [339, 71] width 29 height 10
paste input "100"
type input "100"
click at [337, 90] on button "Evaluate Alternative" at bounding box center [312, 88] width 71 height 14
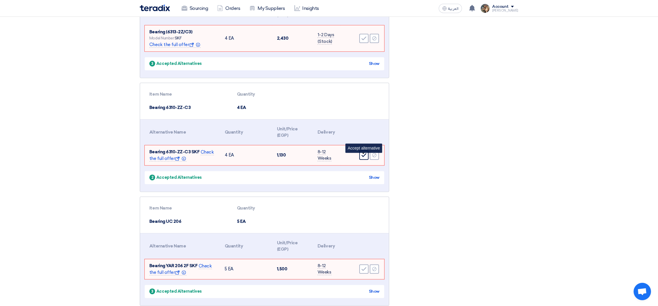
click at [364, 160] on div "Accept" at bounding box center [363, 154] width 9 height 9
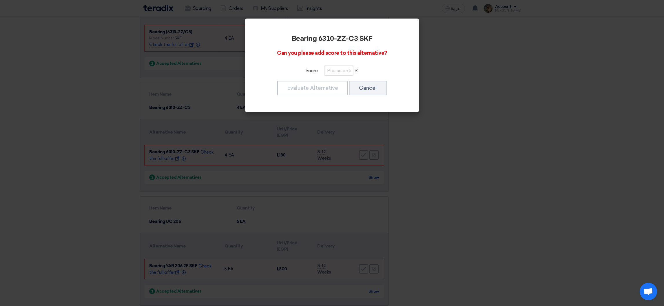
click at [322, 65] on div "Bearing 6310-ZZ-C3 SKF Can you please add score to this alternative? Score % Ev…" at bounding box center [332, 66] width 160 height 80
click at [326, 66] on input "number" at bounding box center [339, 71] width 29 height 10
paste input "100"
type input "100"
click at [333, 86] on button "Evaluate Alternative" at bounding box center [312, 88] width 71 height 14
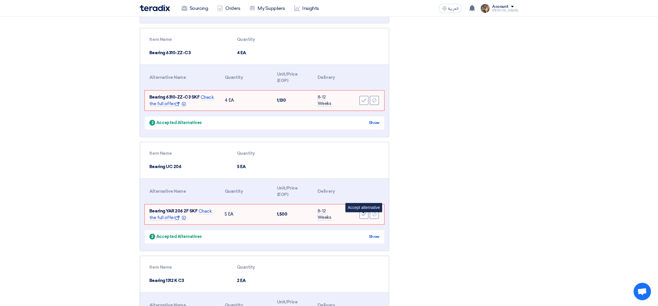
click at [364, 217] on icon "Accept" at bounding box center [363, 214] width 5 height 5
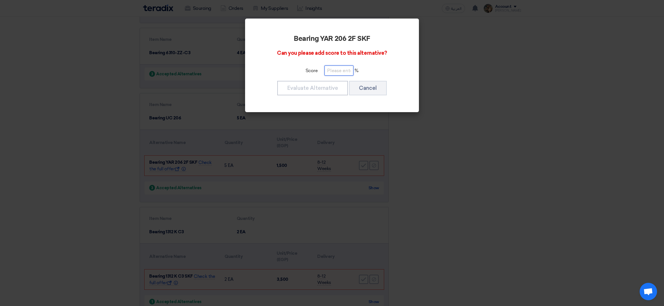
click at [338, 72] on input "number" at bounding box center [339, 71] width 29 height 10
paste input "100"
type input "100"
click at [333, 84] on button "Evaluate Alternative" at bounding box center [312, 88] width 71 height 14
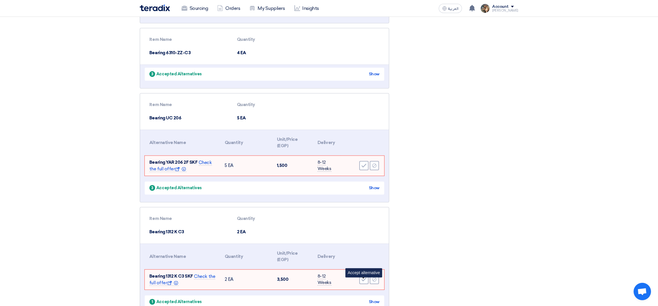
click at [359, 281] on div "Accept" at bounding box center [363, 279] width 9 height 9
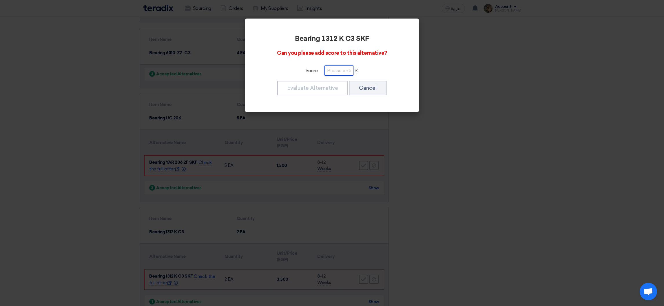
click at [339, 67] on input "number" at bounding box center [339, 71] width 29 height 10
paste input "100"
type input "100"
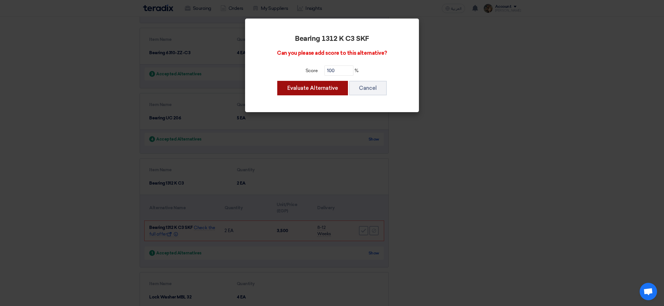
click at [337, 84] on button "Evaluate Alternative" at bounding box center [312, 88] width 71 height 14
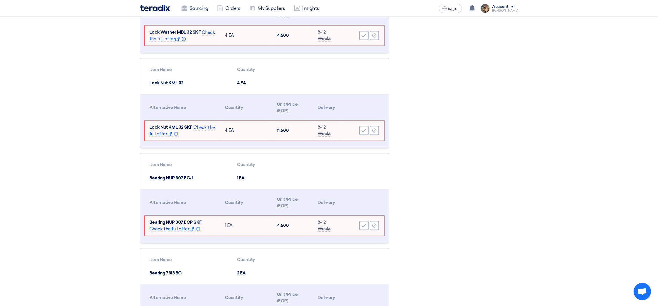
scroll to position [1970, 0]
click at [364, 37] on use at bounding box center [364, 35] width 5 height 4
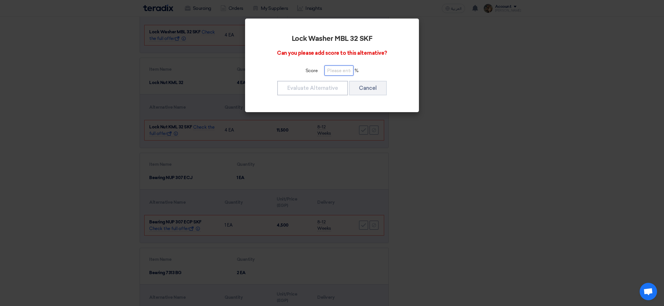
click at [333, 74] on input "number" at bounding box center [339, 71] width 29 height 10
paste input "100"
type input "100"
click at [329, 89] on button "Evaluate Alternative" at bounding box center [312, 88] width 71 height 14
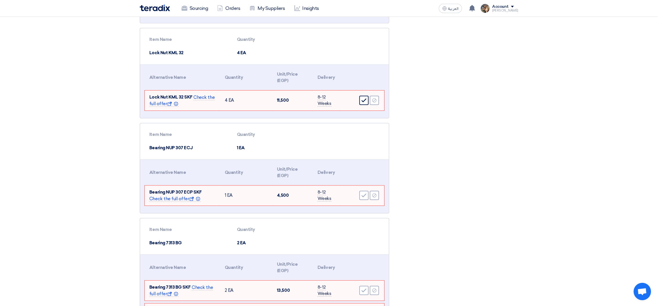
click at [362, 101] on icon "Accept" at bounding box center [363, 100] width 5 height 5
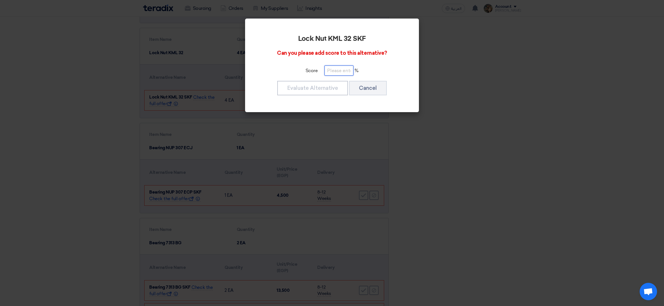
click at [350, 72] on input "number" at bounding box center [339, 71] width 29 height 10
paste input "100"
type input "100"
click at [333, 88] on button "Evaluate Alternative" at bounding box center [312, 88] width 71 height 14
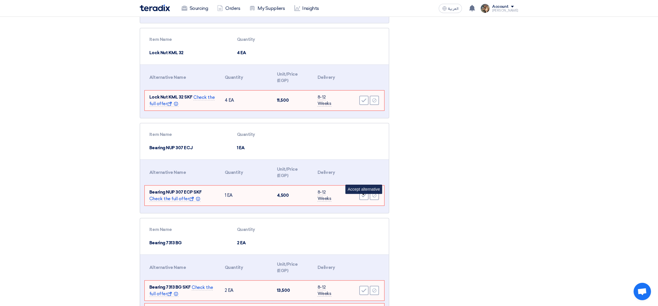
click at [363, 198] on icon "Accept" at bounding box center [363, 195] width 5 height 5
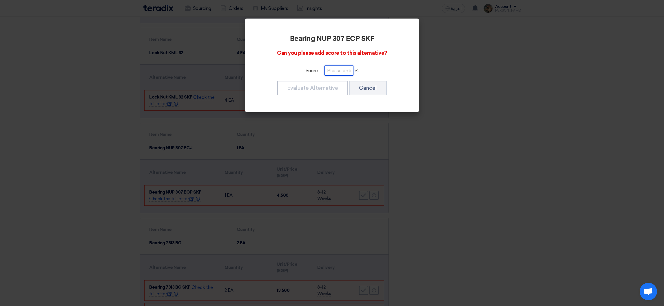
click at [327, 69] on input "number" at bounding box center [339, 71] width 29 height 10
paste input "100"
type input "100"
click at [328, 86] on button "Evaluate Alternative" at bounding box center [312, 88] width 71 height 14
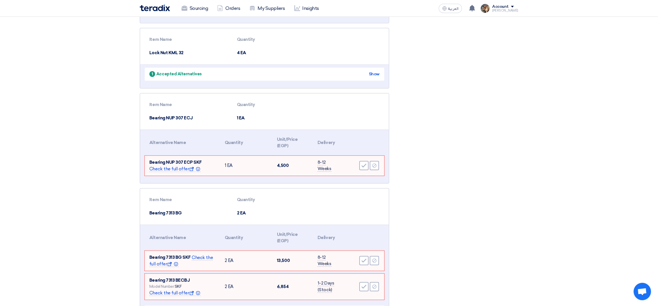
click at [363, 263] on use at bounding box center [364, 261] width 5 height 4
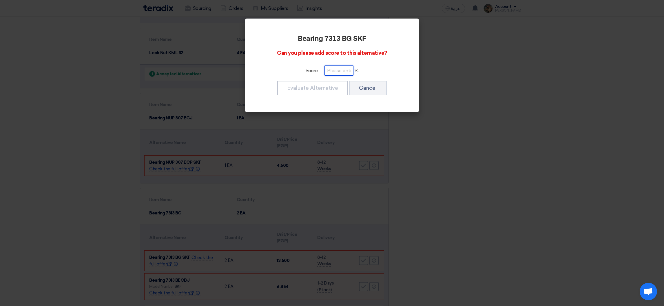
click at [333, 75] on input "number" at bounding box center [339, 71] width 29 height 10
paste input "100"
type input "100"
click at [330, 86] on button "Evaluate Alternative" at bounding box center [312, 88] width 71 height 14
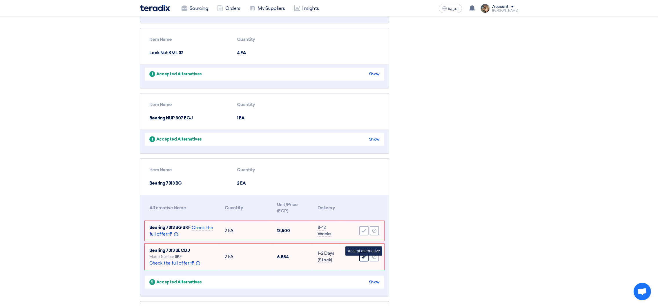
click at [362, 259] on icon "Accept" at bounding box center [363, 256] width 5 height 5
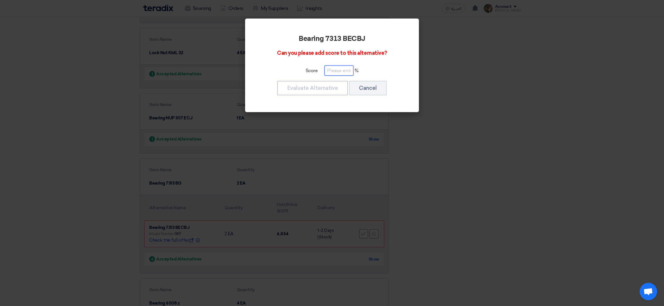
click at [340, 66] on input "number" at bounding box center [339, 71] width 29 height 10
paste input "100"
type input "100"
click at [333, 87] on button "Evaluate Alternative" at bounding box center [312, 88] width 71 height 14
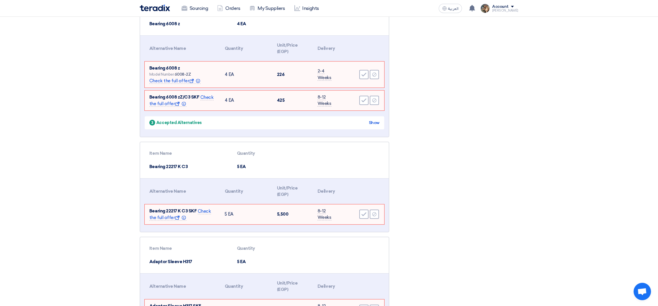
scroll to position [2231, 0]
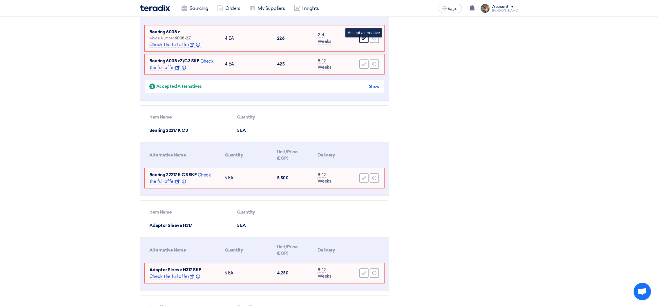
click at [362, 41] on icon "Accept" at bounding box center [363, 38] width 5 height 5
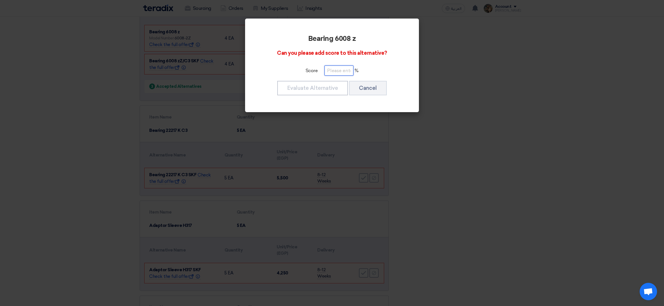
click at [328, 73] on input "number" at bounding box center [339, 71] width 29 height 10
paste input "100"
type input "100"
click at [332, 88] on button "Evaluate Alternative" at bounding box center [312, 88] width 71 height 14
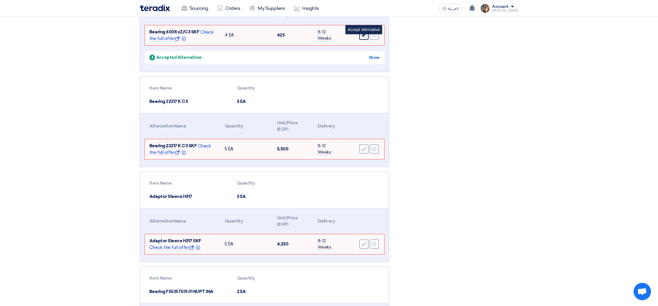
click at [359, 39] on div "Accept" at bounding box center [363, 34] width 9 height 9
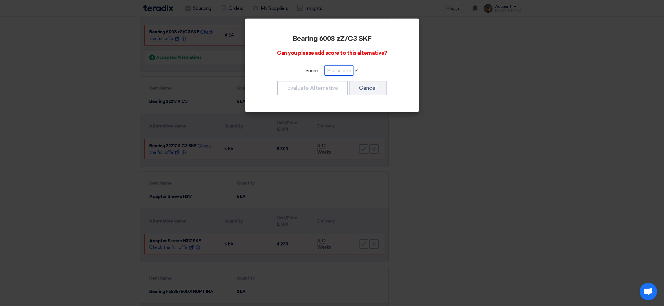
click at [341, 72] on input "number" at bounding box center [339, 71] width 29 height 10
paste input "100"
type input "100"
click at [340, 88] on button "Evaluate Alternative" at bounding box center [312, 88] width 71 height 14
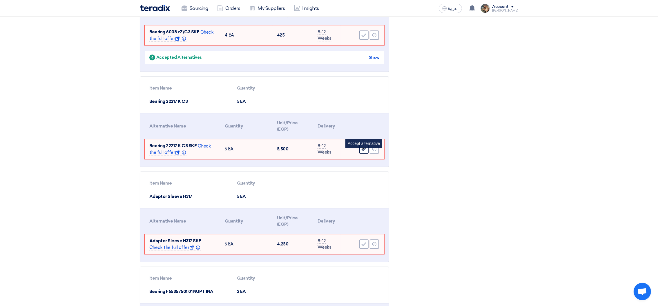
click at [363, 152] on icon "Accept" at bounding box center [363, 148] width 5 height 5
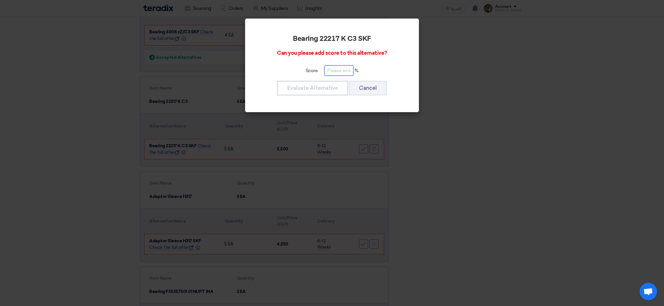
click at [348, 72] on input "number" at bounding box center [339, 71] width 29 height 10
paste input "100"
type input "100"
click at [336, 89] on button "Evaluate Alternative" at bounding box center [312, 88] width 71 height 14
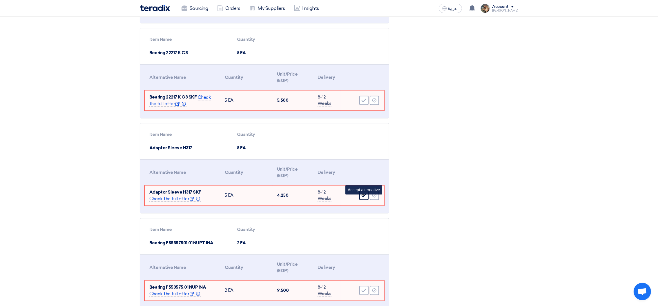
click at [361, 198] on icon "Accept" at bounding box center [363, 195] width 5 height 5
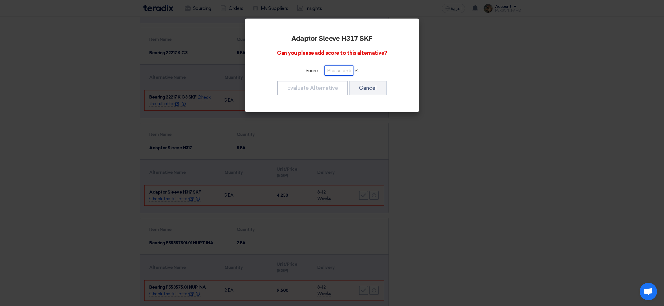
click at [338, 75] on input "number" at bounding box center [339, 71] width 29 height 10
paste input "100"
type input "100"
click at [333, 88] on button "Evaluate Alternative" at bounding box center [312, 88] width 71 height 14
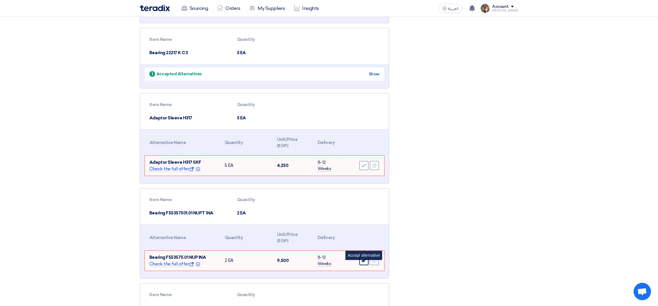
click at [363, 263] on icon "Accept" at bounding box center [363, 260] width 5 height 5
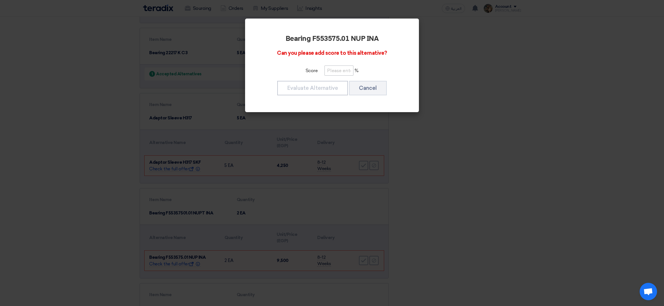
drag, startPoint x: 341, startPoint y: 79, endPoint x: 336, endPoint y: 68, distance: 11.3
click at [340, 76] on div "Bearing F553575.01 NUP INA Can you please add score to this alternative? Score …" at bounding box center [332, 66] width 160 height 80
click at [336, 68] on input "number" at bounding box center [339, 71] width 29 height 10
paste input "100"
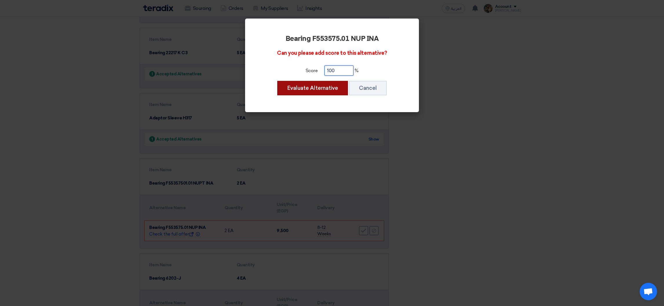
type input "100"
click at [340, 89] on button "Evaluate Alternative" at bounding box center [312, 88] width 71 height 14
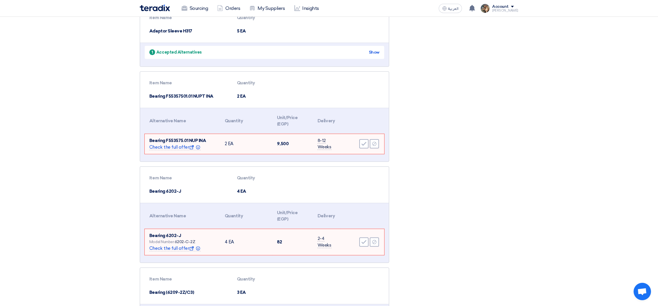
scroll to position [2361, 0]
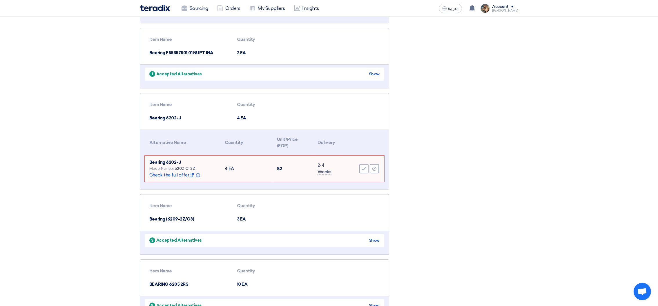
click at [365, 174] on div "Accept Reject" at bounding box center [362, 169] width 34 height 10
click at [365, 171] on icon "Accept" at bounding box center [363, 168] width 5 height 5
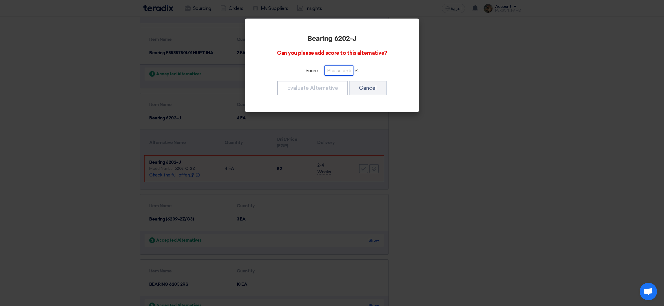
click at [331, 74] on input "number" at bounding box center [339, 71] width 29 height 10
paste input "100"
type input "100"
click at [326, 85] on button "Evaluate Alternative" at bounding box center [312, 88] width 71 height 14
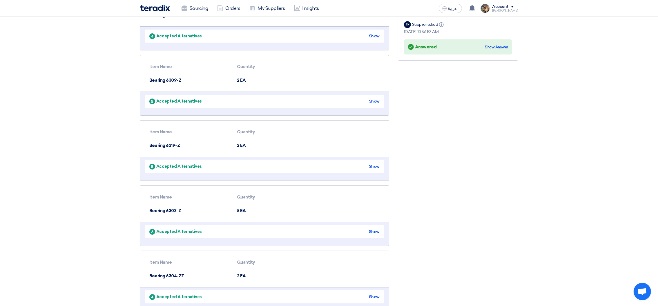
scroll to position [0, 0]
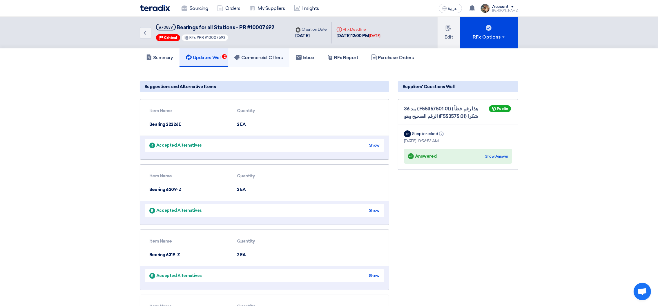
click at [268, 59] on h5 "Commercial Offers" at bounding box center [258, 58] width 49 height 6
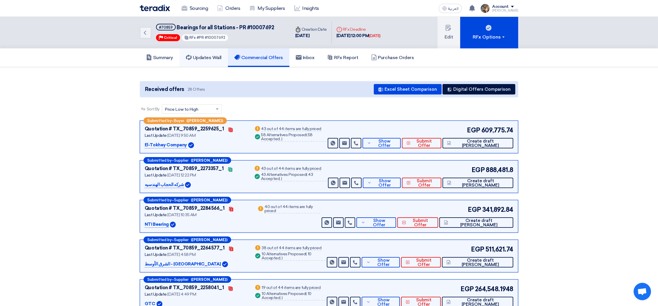
click at [215, 55] on h5 "Updates Wall" at bounding box center [204, 58] width 36 height 6
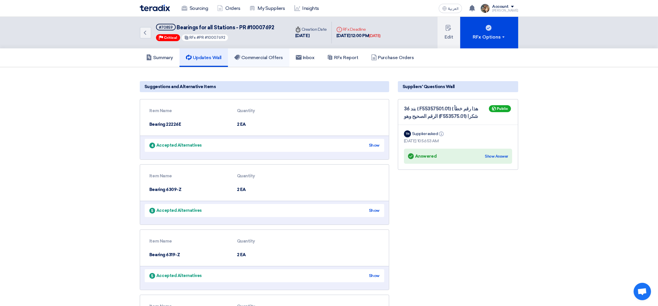
click at [256, 59] on h5 "Commercial Offers" at bounding box center [258, 58] width 49 height 6
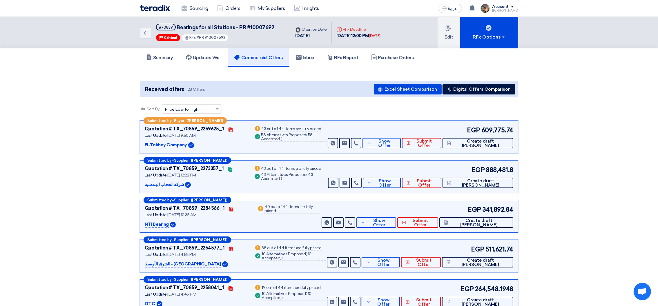
click at [155, 10] on img at bounding box center [155, 8] width 30 height 7
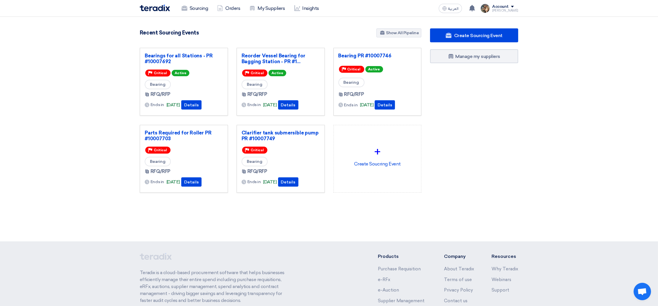
click at [471, 155] on div "Create Sourcing Event Manage my suppliers" at bounding box center [474, 122] width 97 height 188
click at [206, 16] on div "Sourcing Orders My Suppliers Insights العربية ع You have a new offer for 'Parts…" at bounding box center [328, 8] width 387 height 17
